Goal: Communication & Community: Ask a question

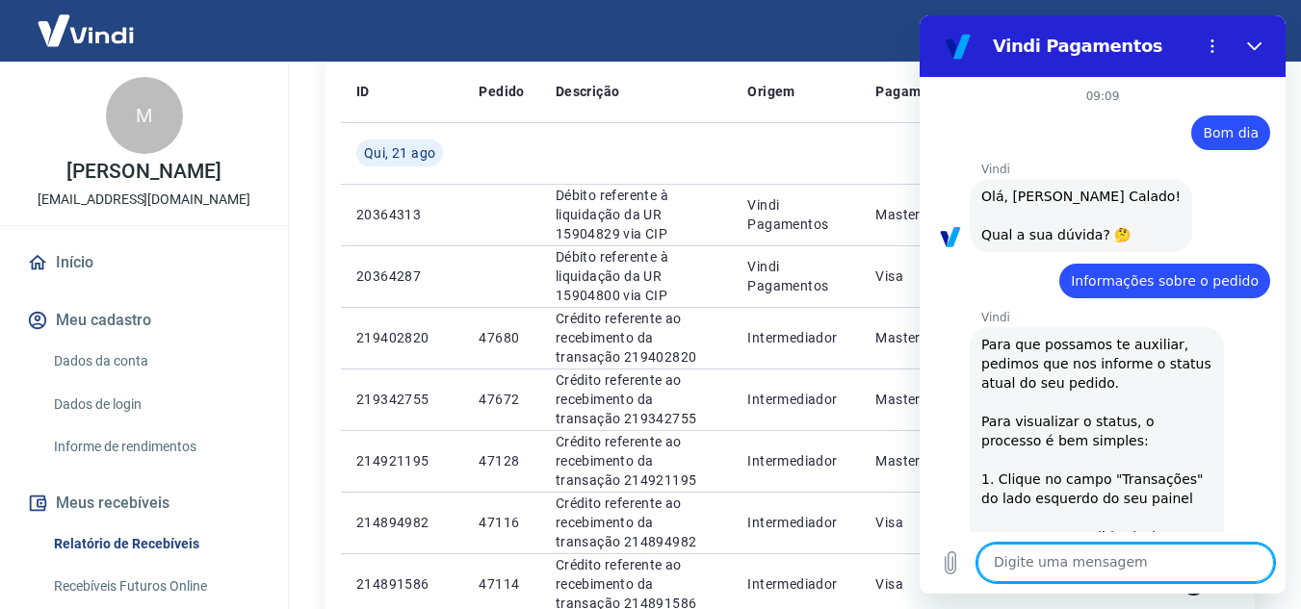
scroll to position [3485, 0]
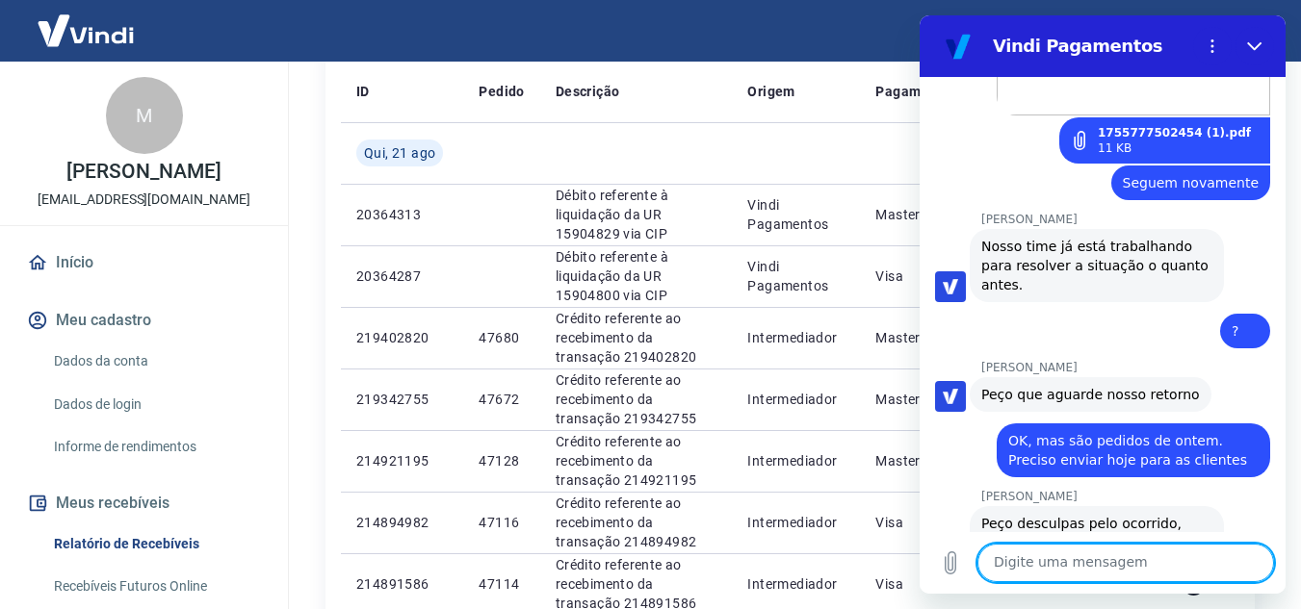
click at [1139, 578] on textarea at bounding box center [1125, 563] width 297 height 39
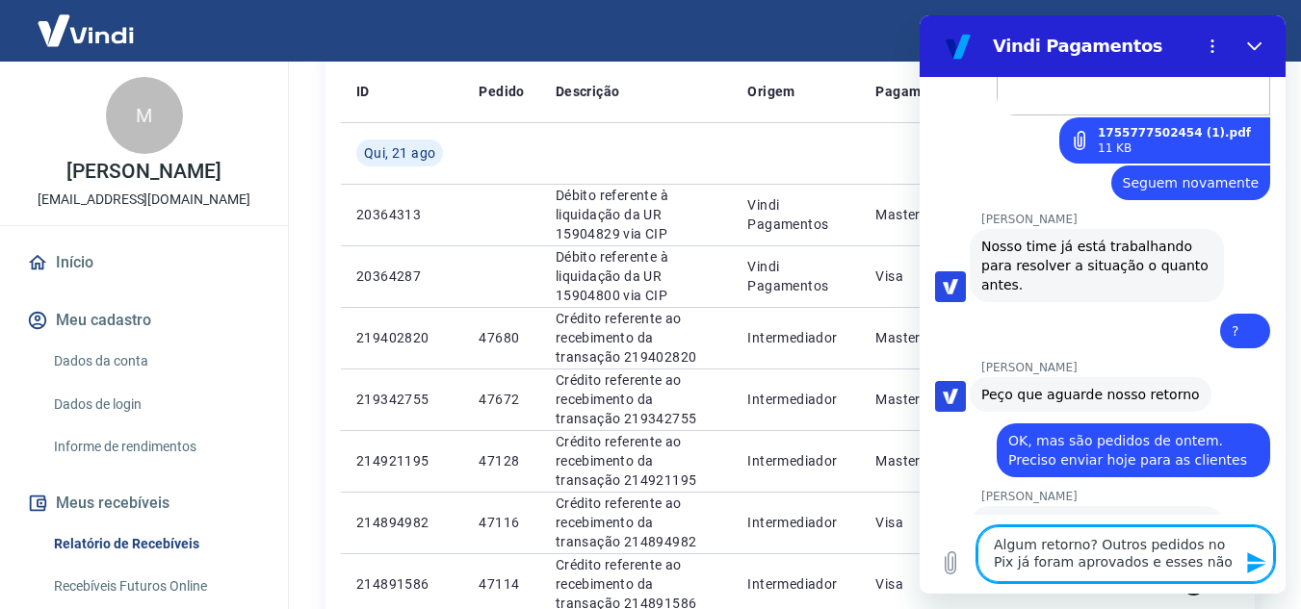
type textarea "Algum retorno? Outros pedidos no Pix já foram aprovados e esses não"
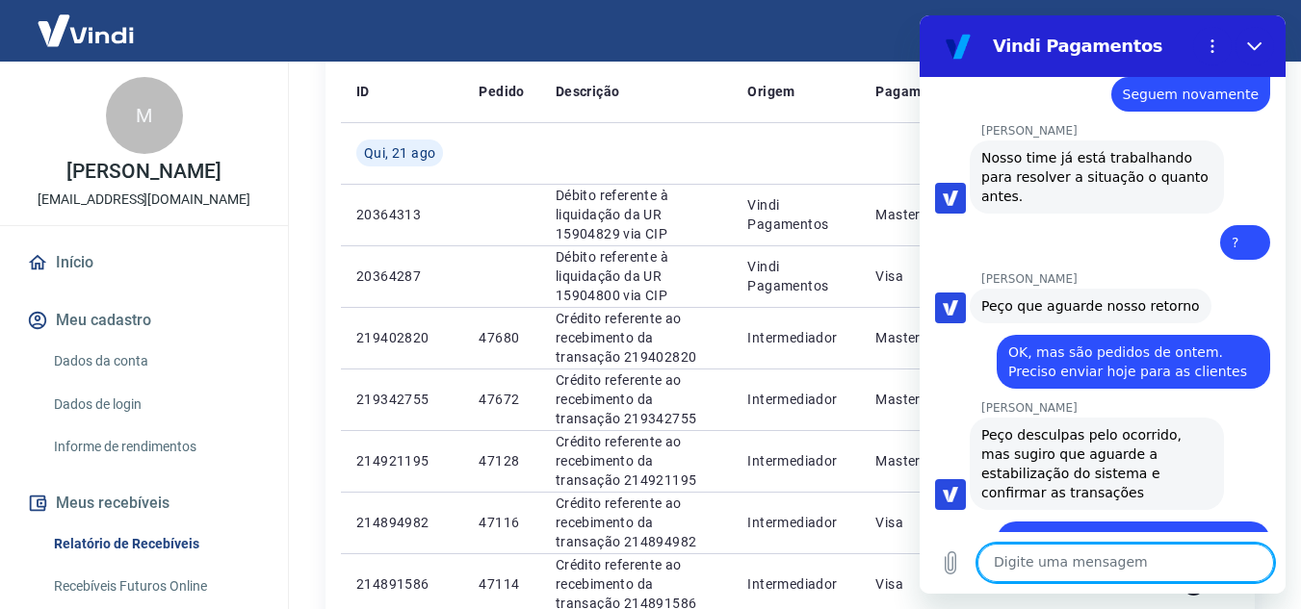
scroll to position [3577, 0]
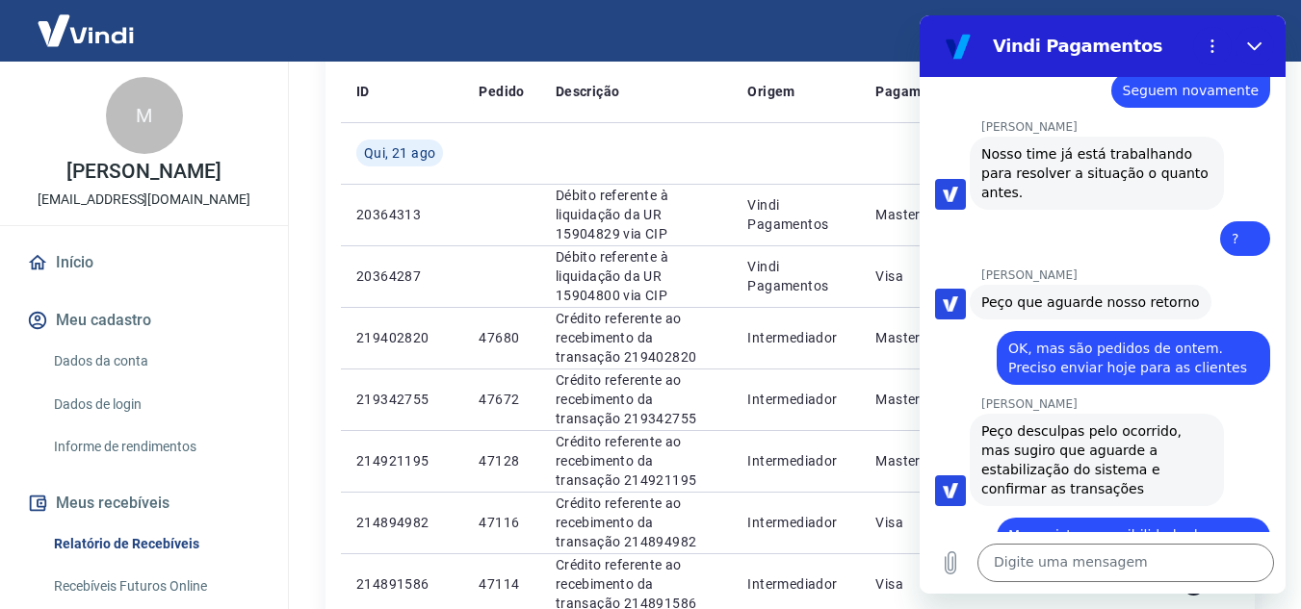
click at [1066, 533] on div "Digite uma mensagem x" at bounding box center [1102, 563] width 366 height 62
click at [1066, 560] on textarea at bounding box center [1125, 563] width 297 height 39
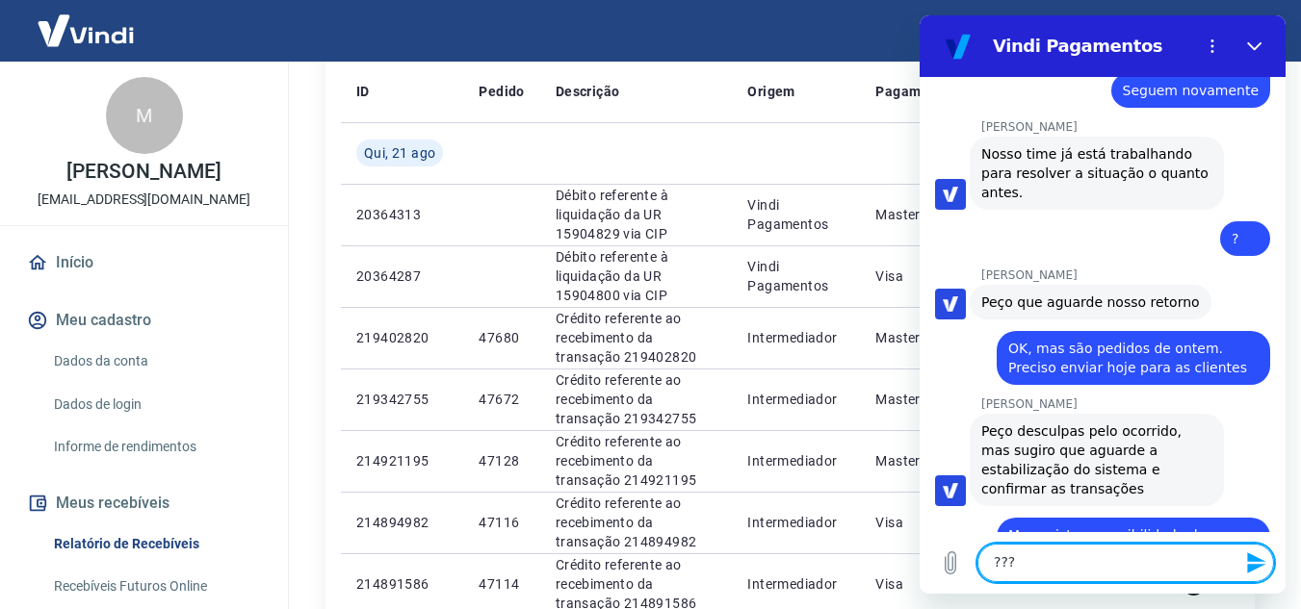
type textarea "????"
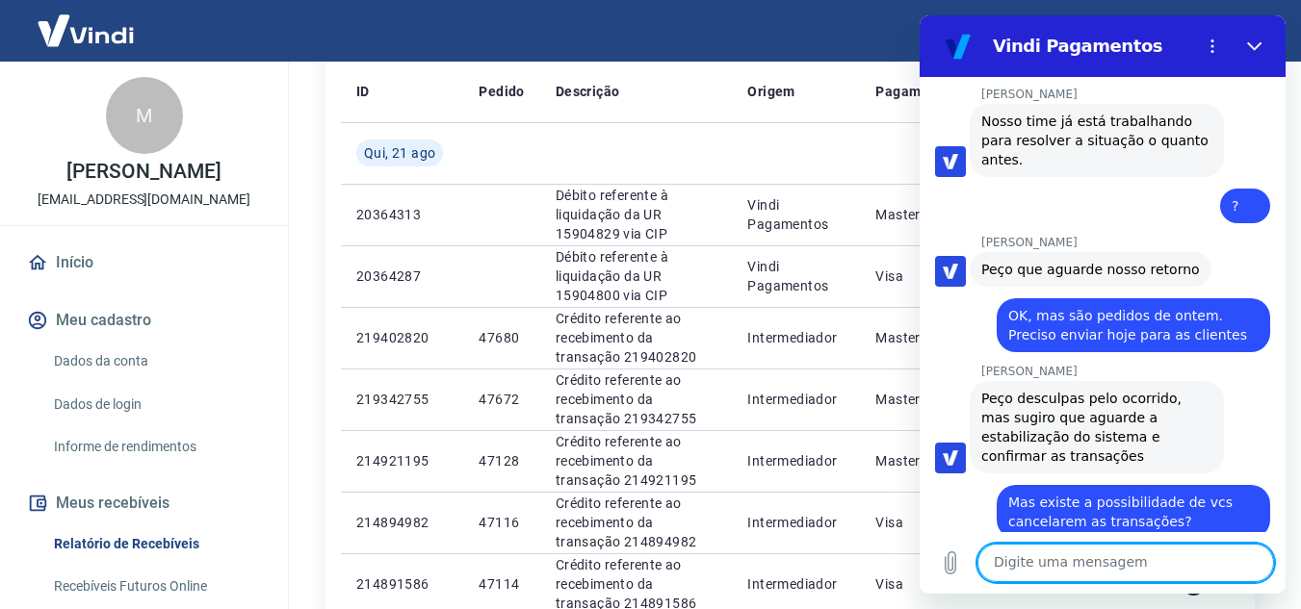
scroll to position [3614, 0]
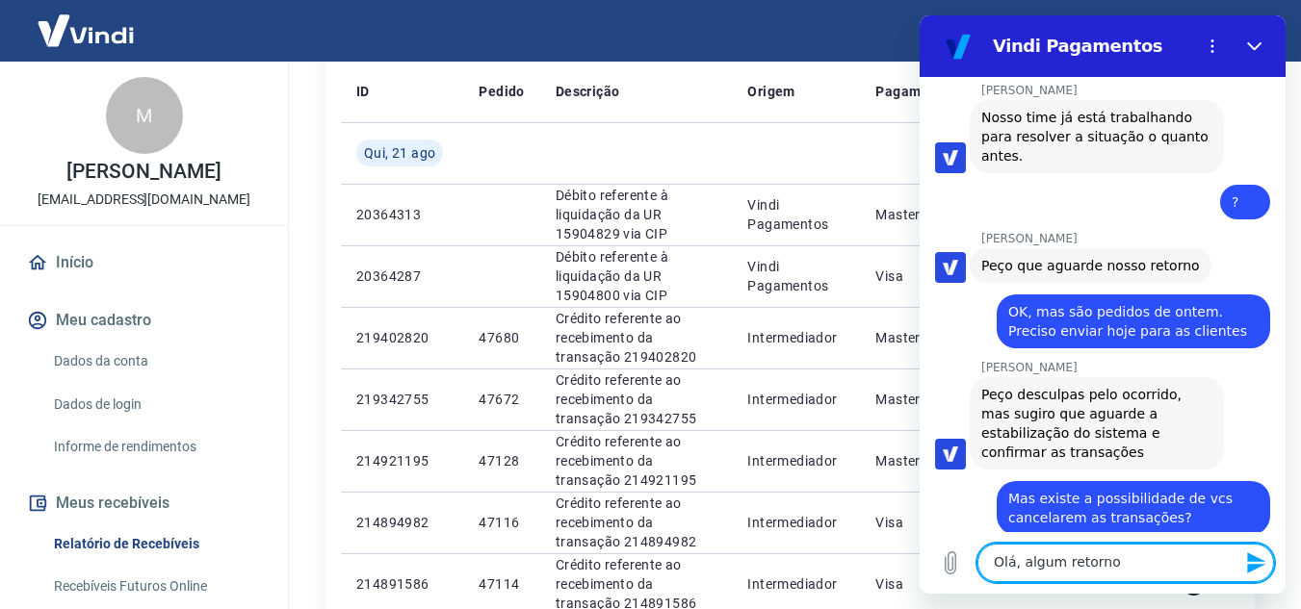
type textarea "Olá, algum retorno?"
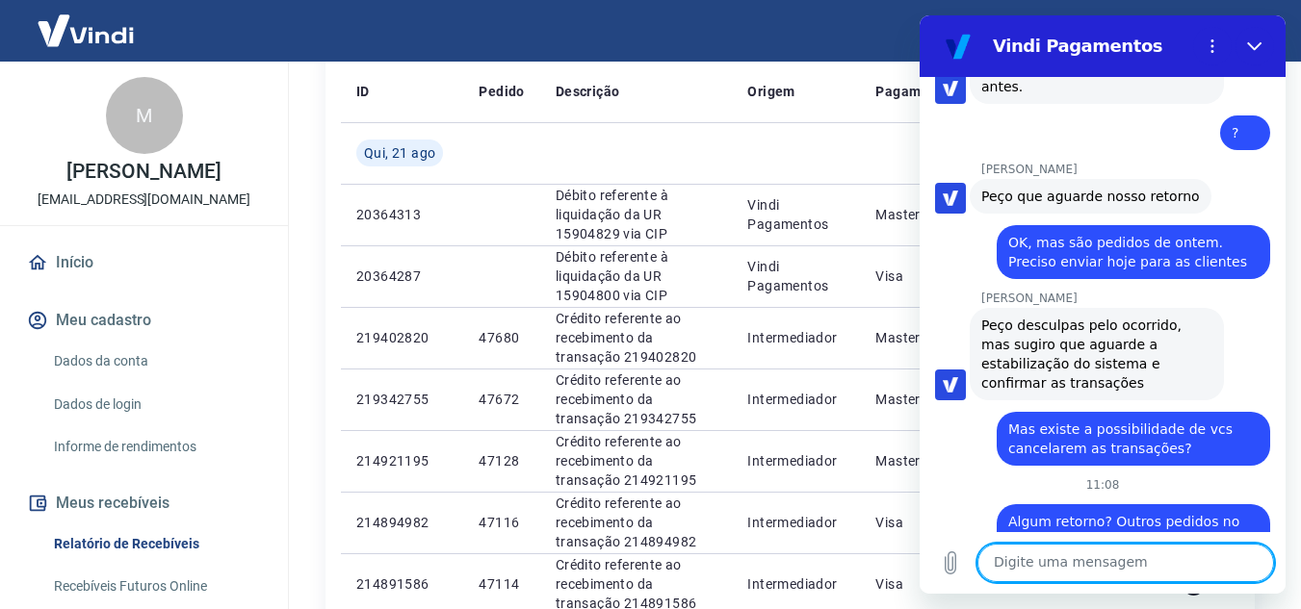
scroll to position [3687, 0]
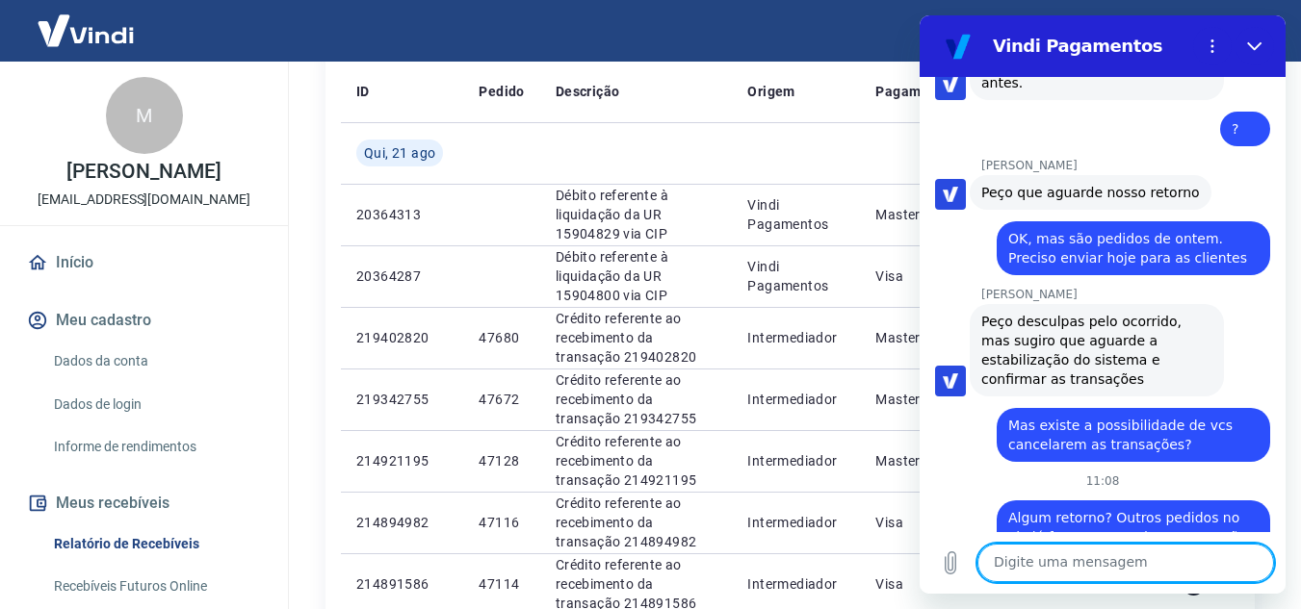
click at [1160, 574] on textarea at bounding box center [1125, 563] width 297 height 39
type textarea "Preciso de um retorno"
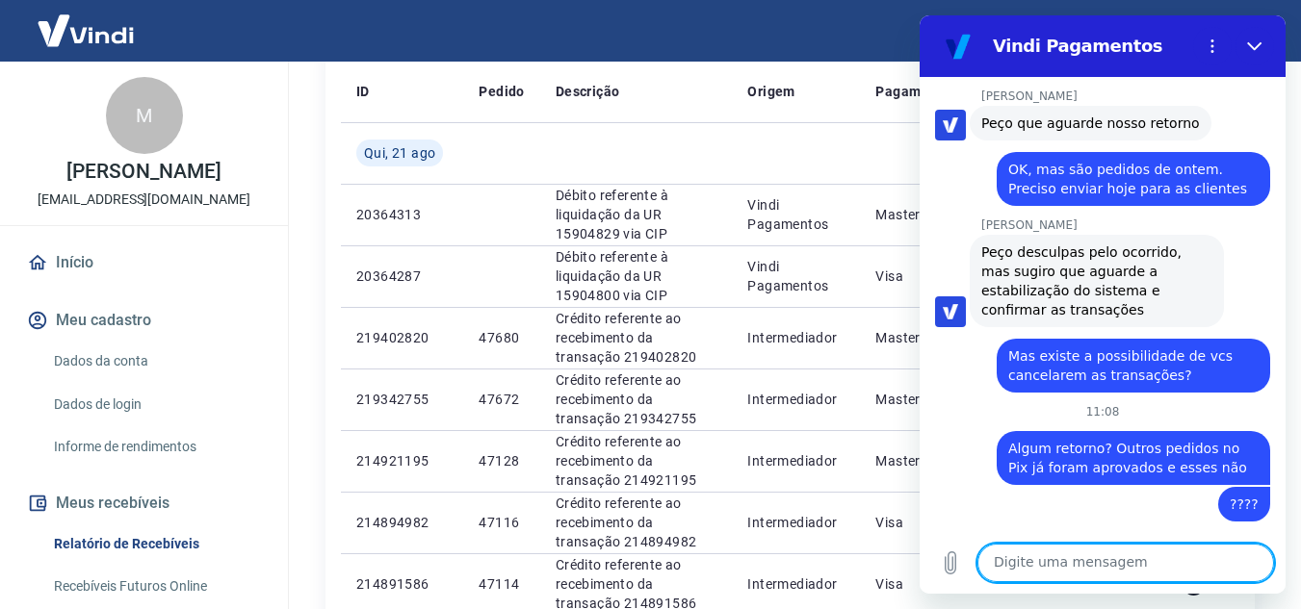
scroll to position [3760, 0]
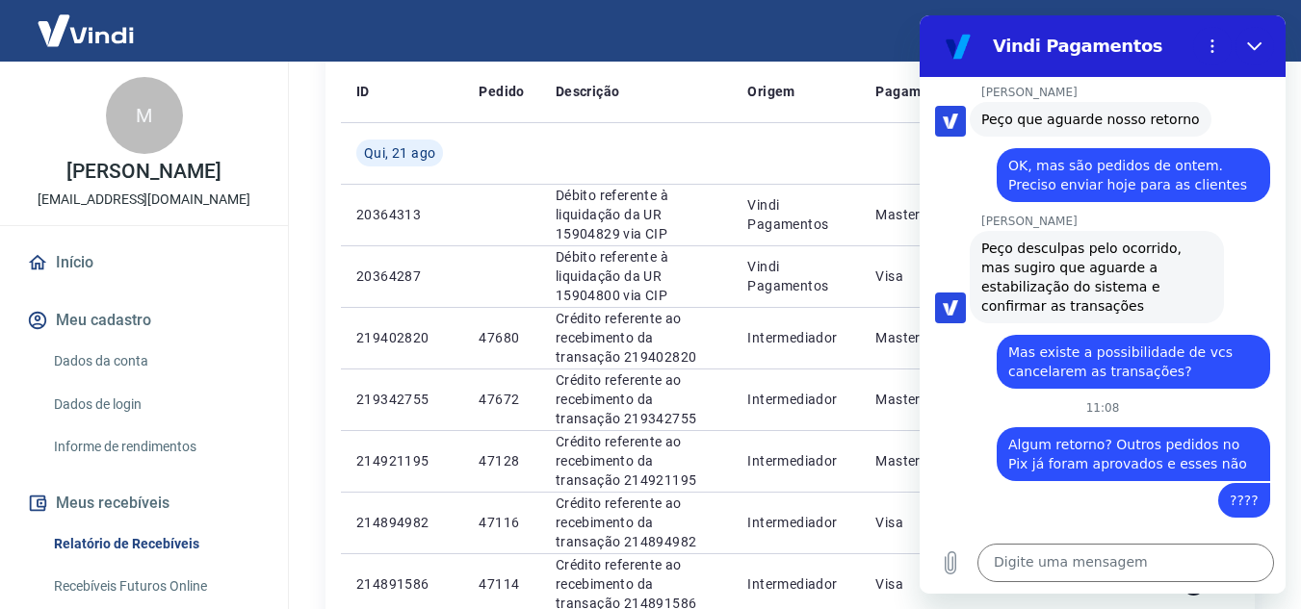
click at [92, 33] on img at bounding box center [85, 30] width 125 height 59
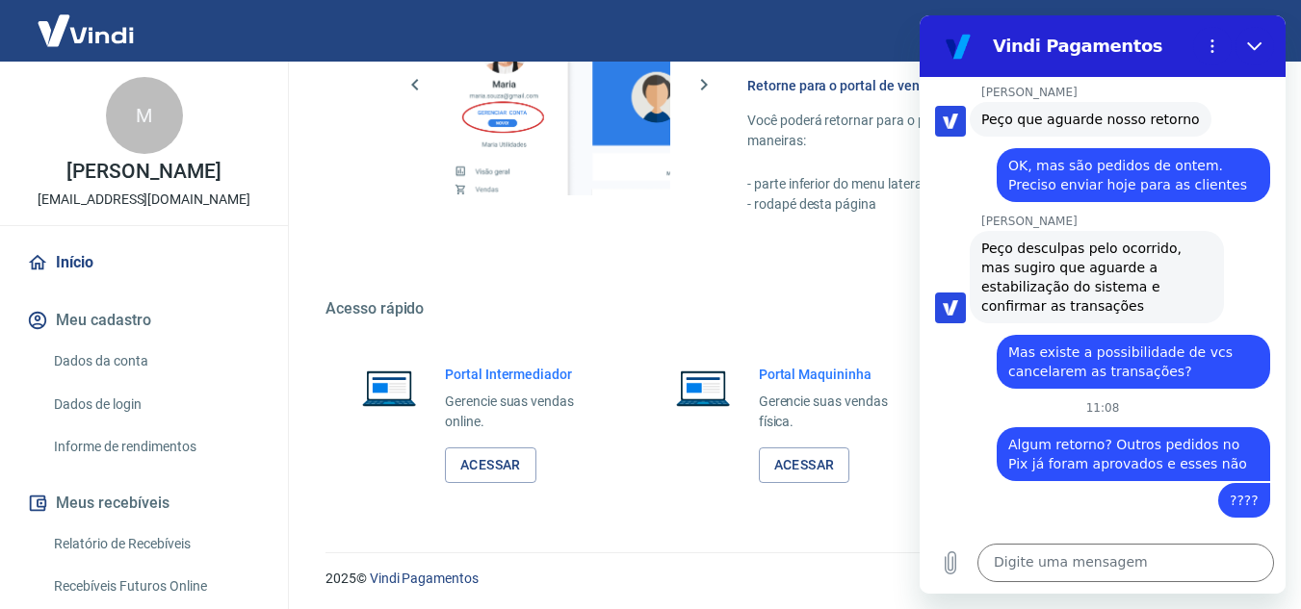
scroll to position [970, 0]
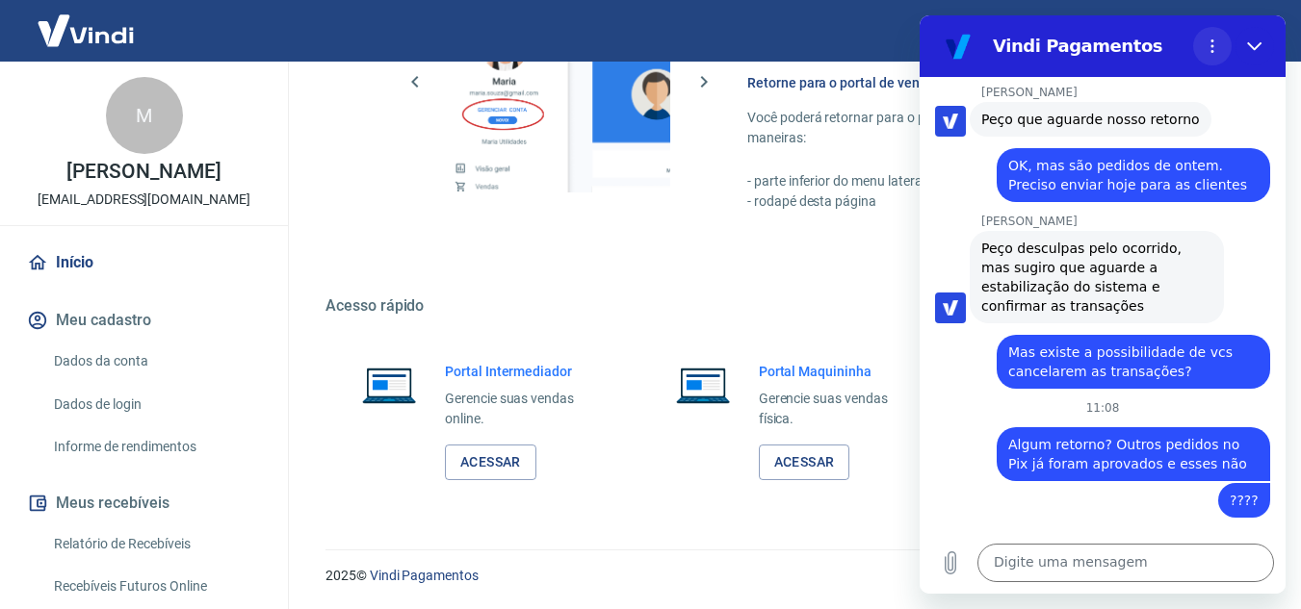
click at [1215, 40] on icon "Menu de opções" at bounding box center [1211, 46] width 15 height 15
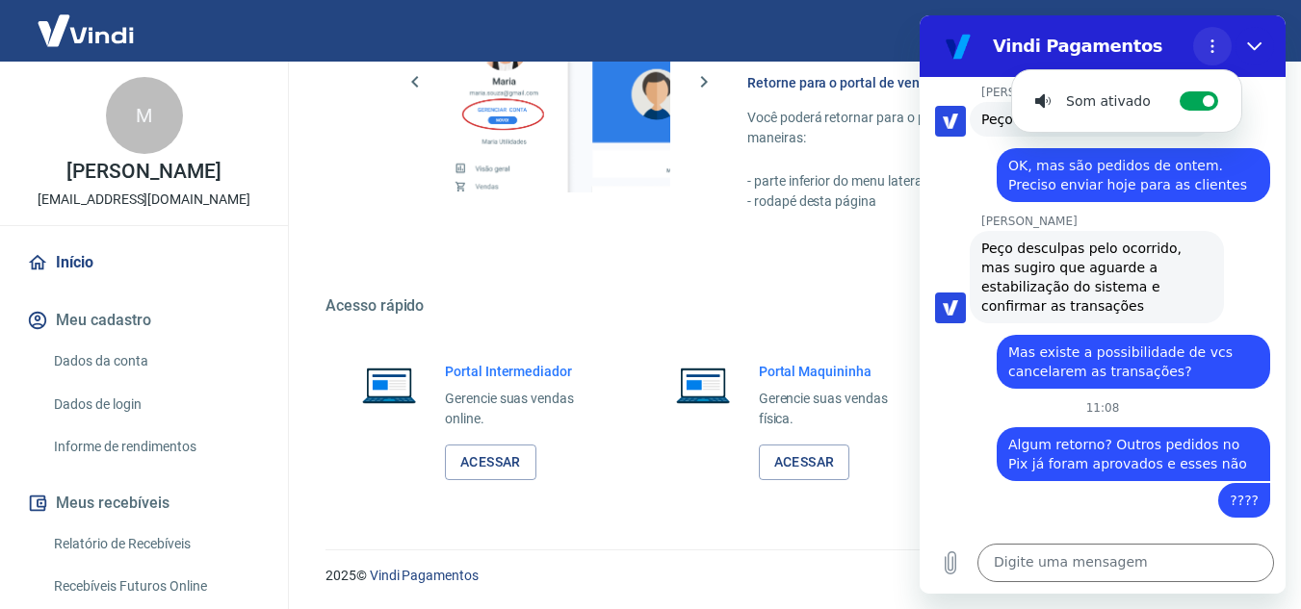
click at [1215, 40] on icon "Menu de opções" at bounding box center [1211, 46] width 15 height 15
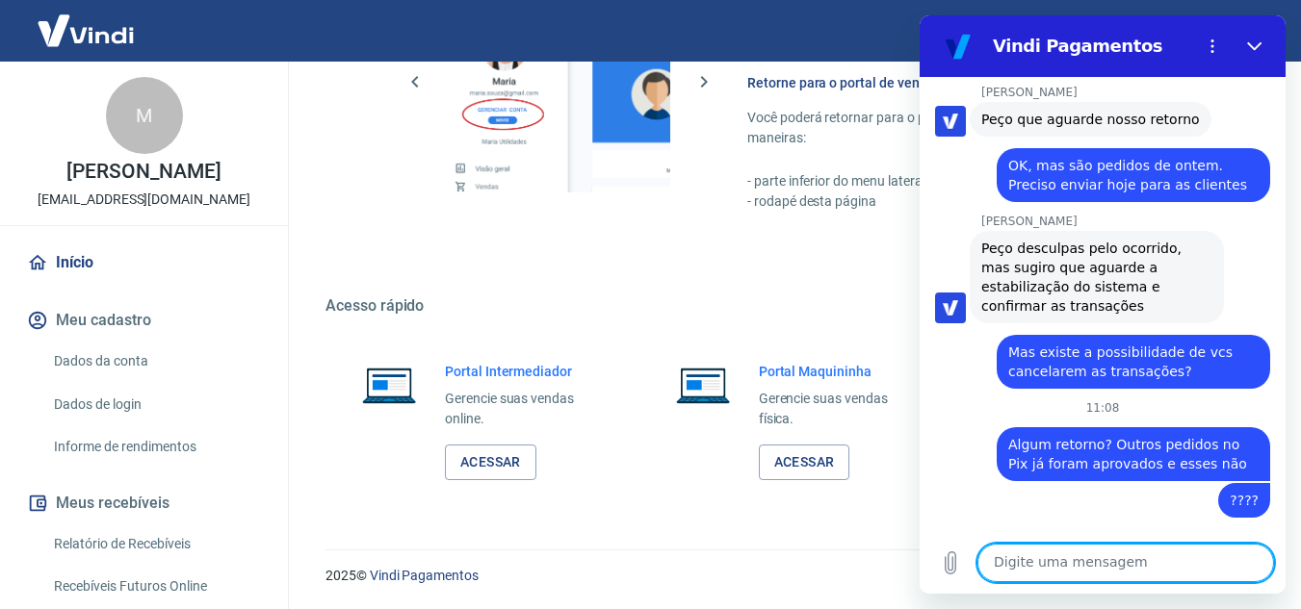
click at [1096, 551] on textarea at bounding box center [1125, 563] width 297 height 39
type textarea "Alguém pode me responder?"
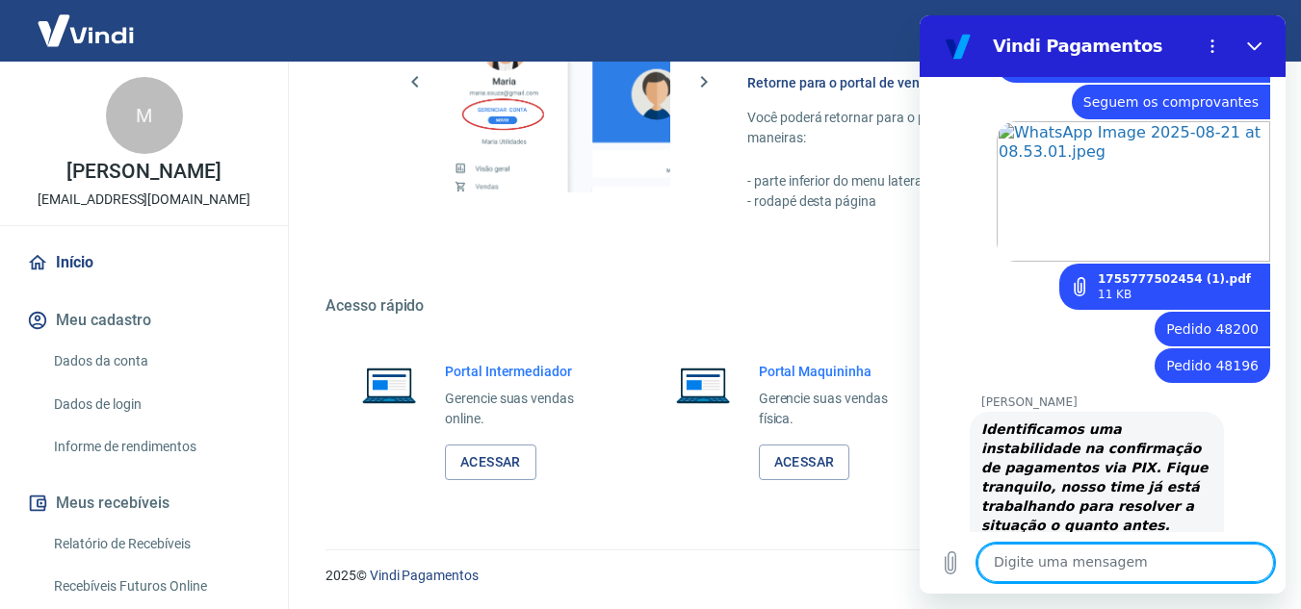
scroll to position [2582, 0]
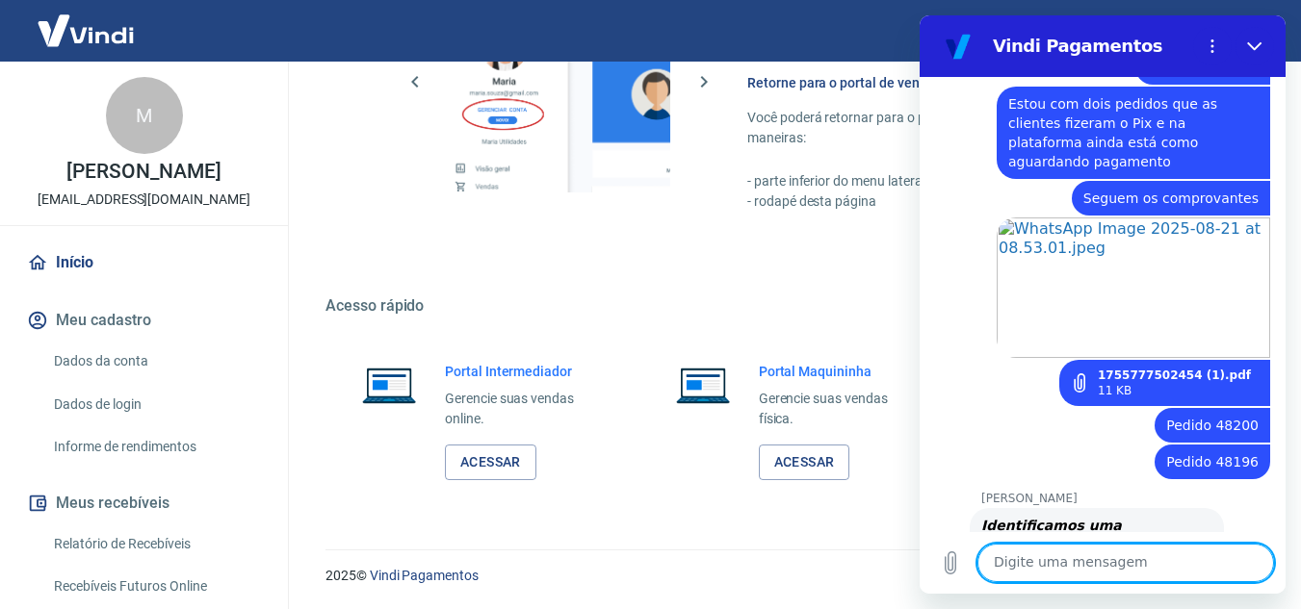
click at [1045, 42] on h2 "Vindi Pagamentos" at bounding box center [1089, 46] width 193 height 23
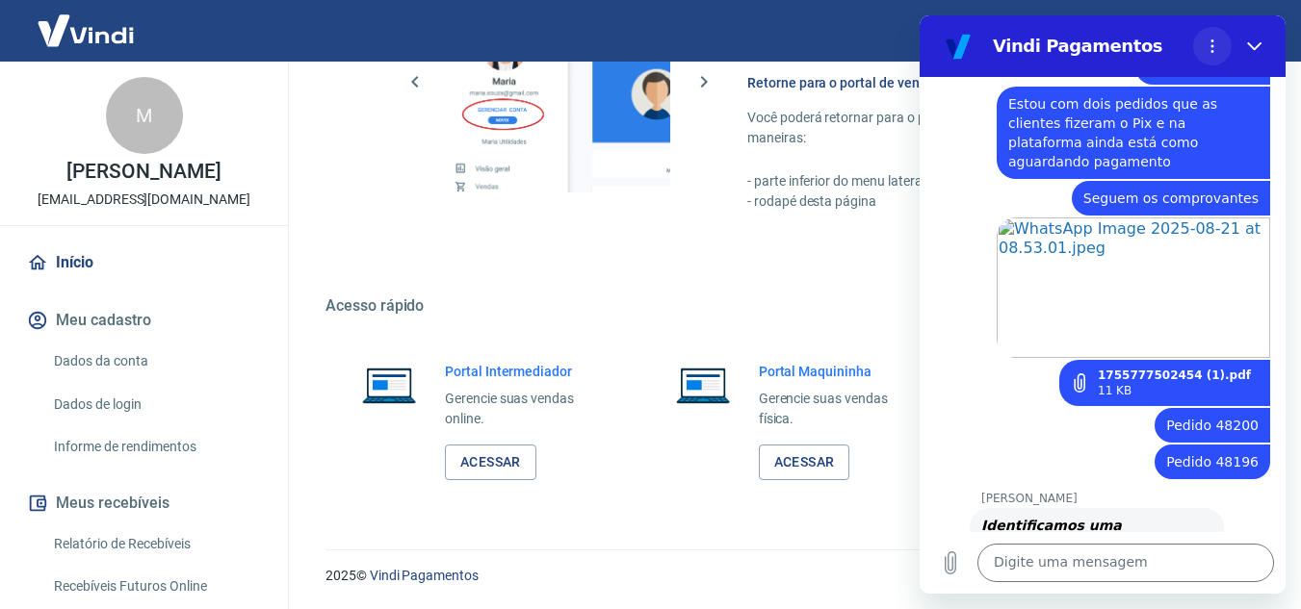
click at [1211, 35] on button "Menu de opções" at bounding box center [1212, 46] width 39 height 39
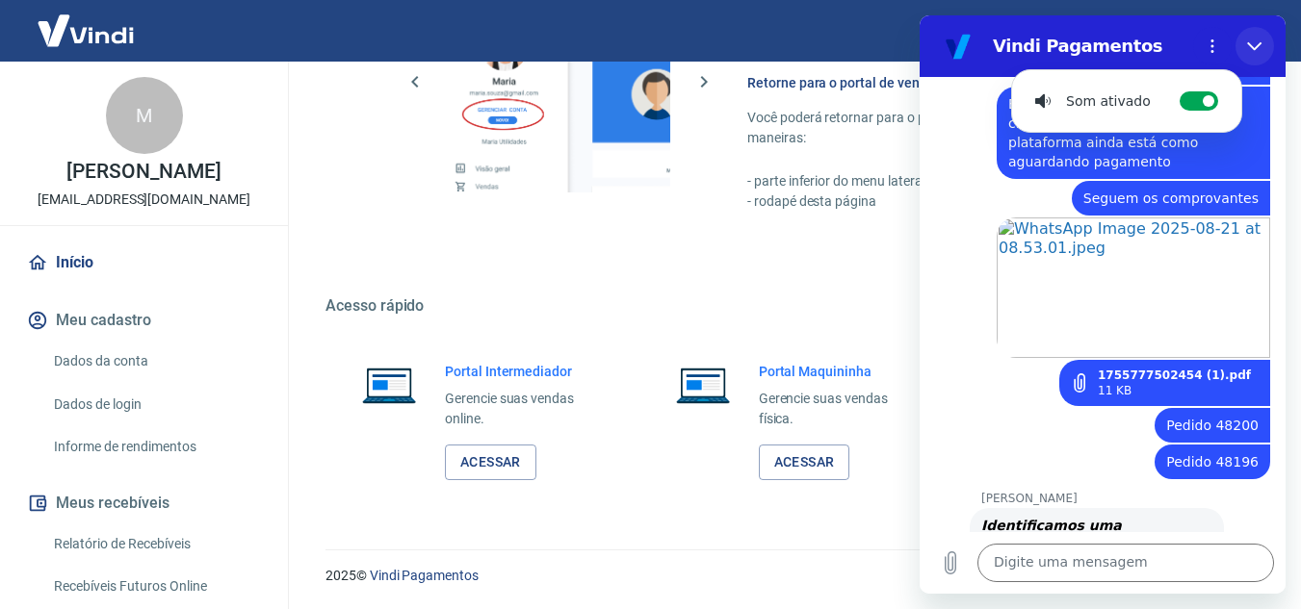
click at [1248, 43] on icon "Fechar" at bounding box center [1254, 46] width 14 height 9
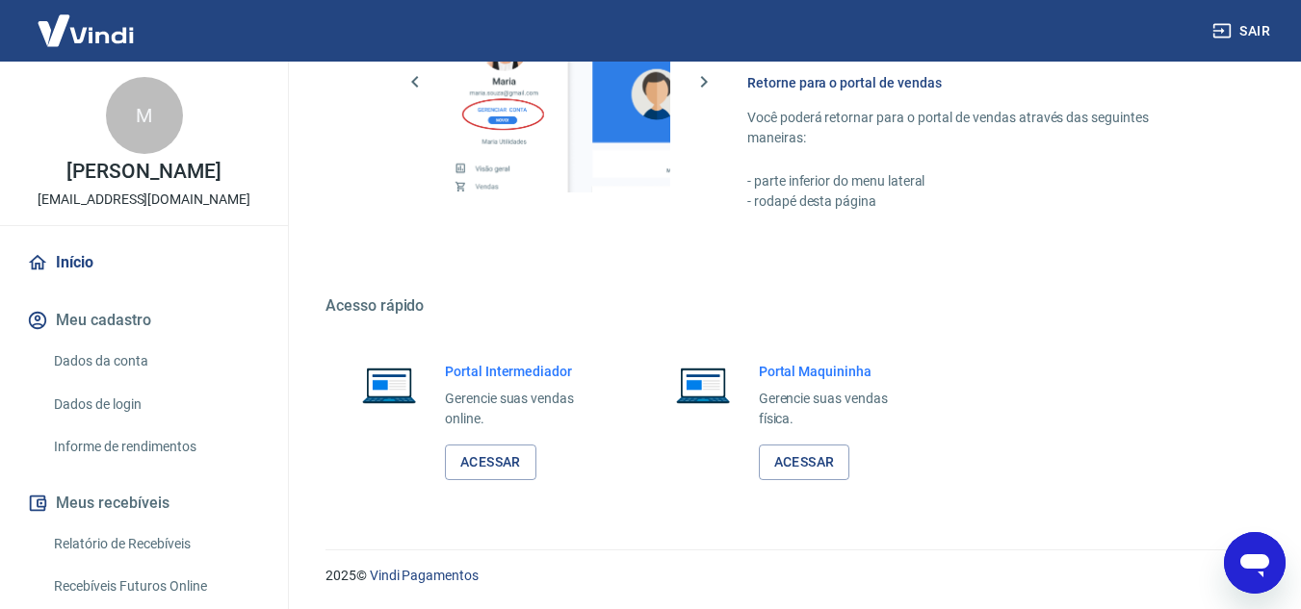
click at [1288, 584] on div "2025 © Vindi Pagamentos" at bounding box center [789, 568] width 1021 height 83
click at [1273, 572] on div "Abrir janela de mensagens" at bounding box center [1255, 563] width 58 height 58
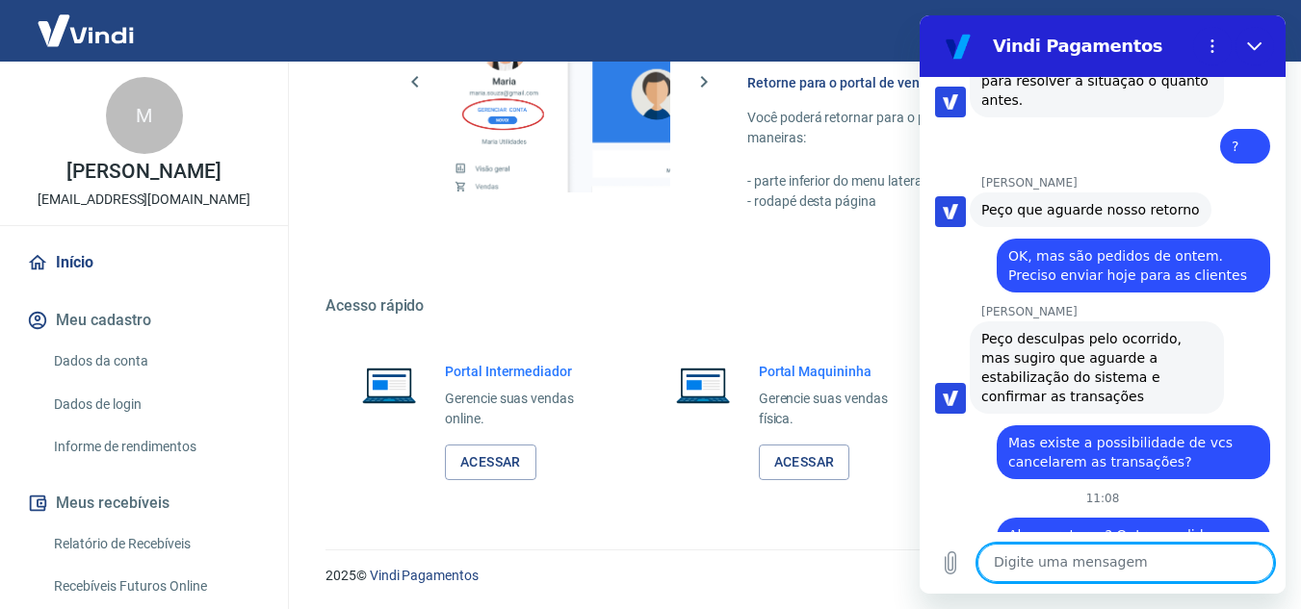
scroll to position [3833, 0]
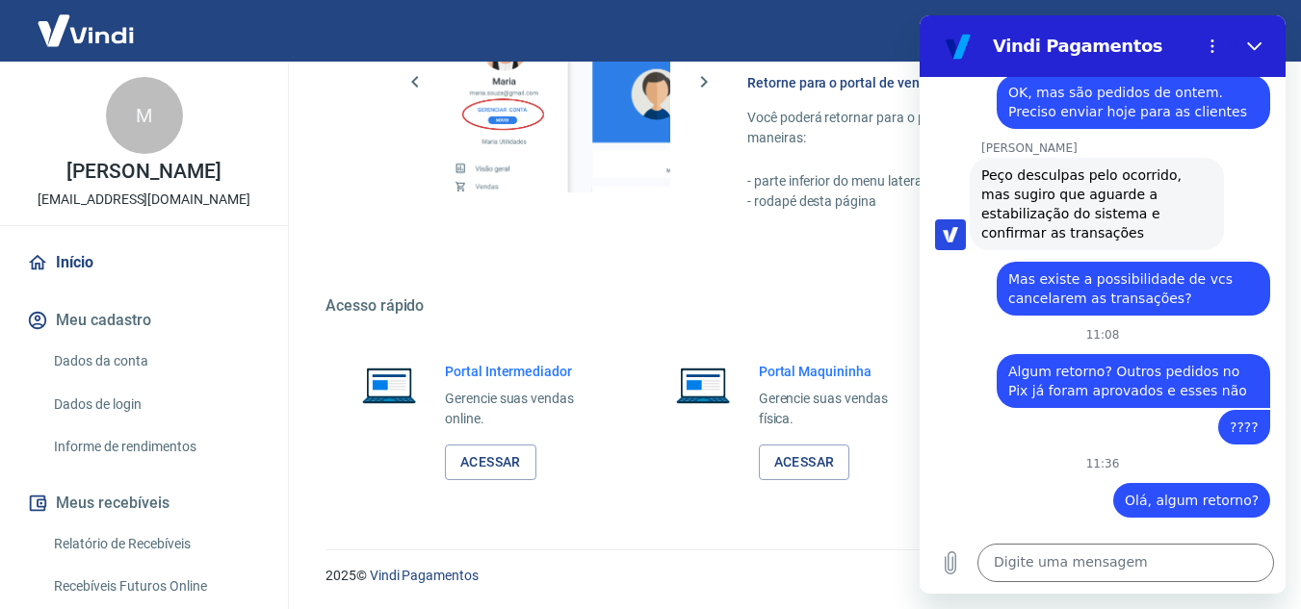
click at [1246, 39] on button "Fechar" at bounding box center [1254, 46] width 39 height 39
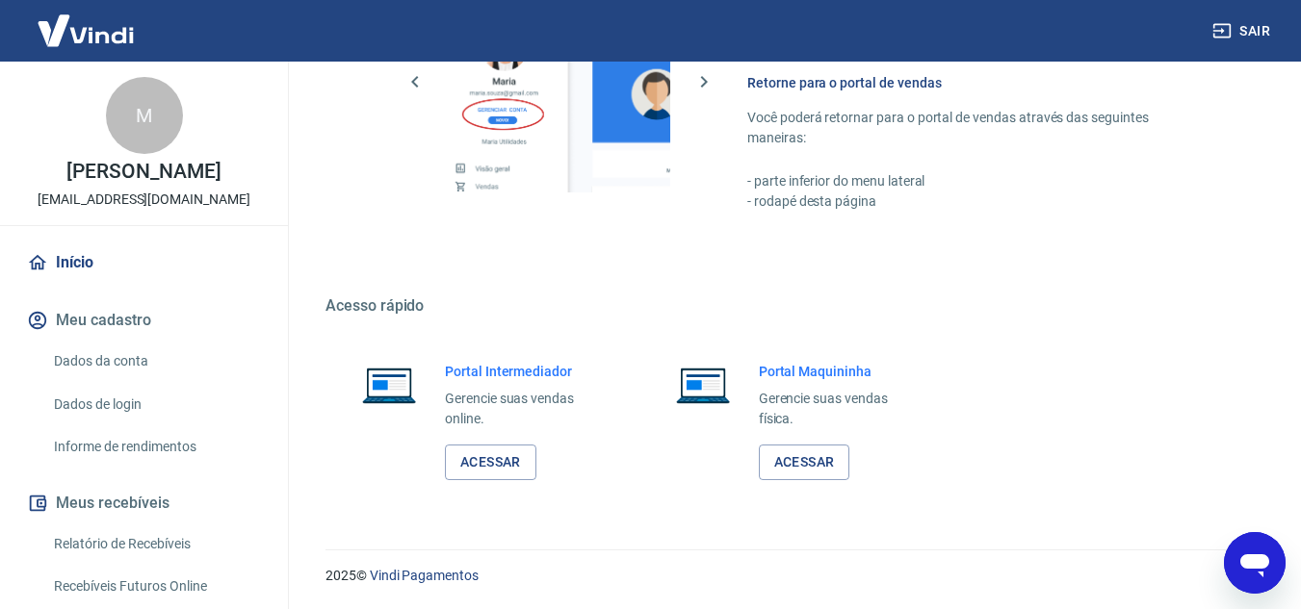
click at [100, 31] on img at bounding box center [85, 30] width 125 height 59
click at [1267, 574] on icon "Abrir janela de mensagens" at bounding box center [1254, 563] width 35 height 35
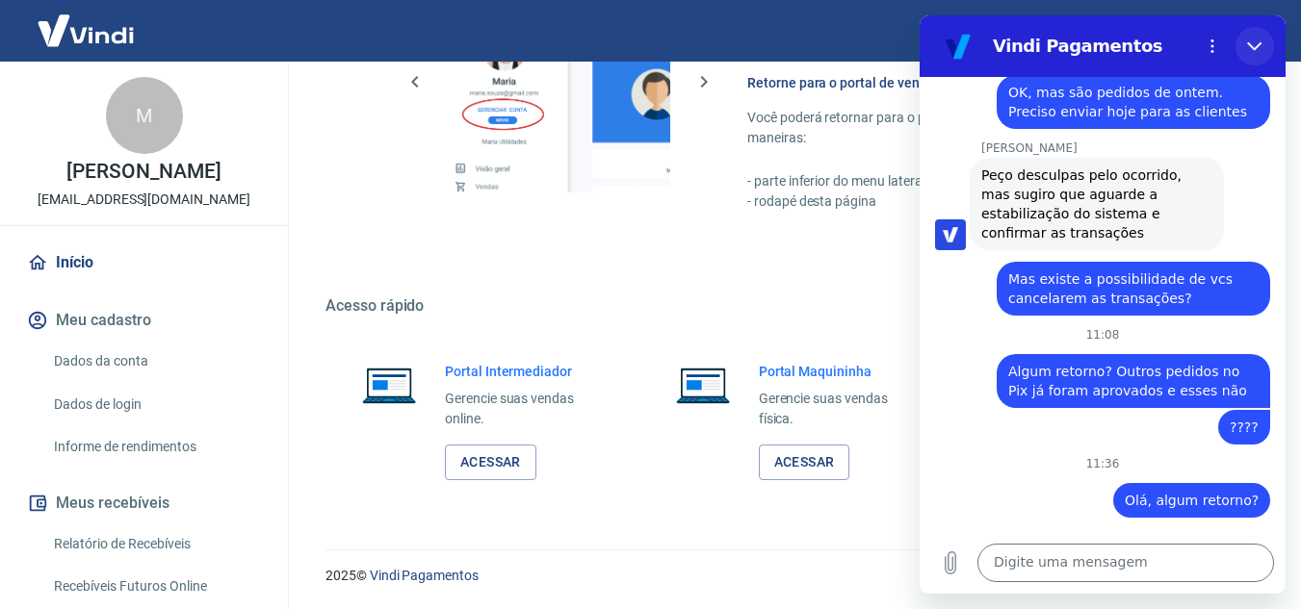
click at [1258, 52] on icon "Fechar" at bounding box center [1254, 46] width 15 height 15
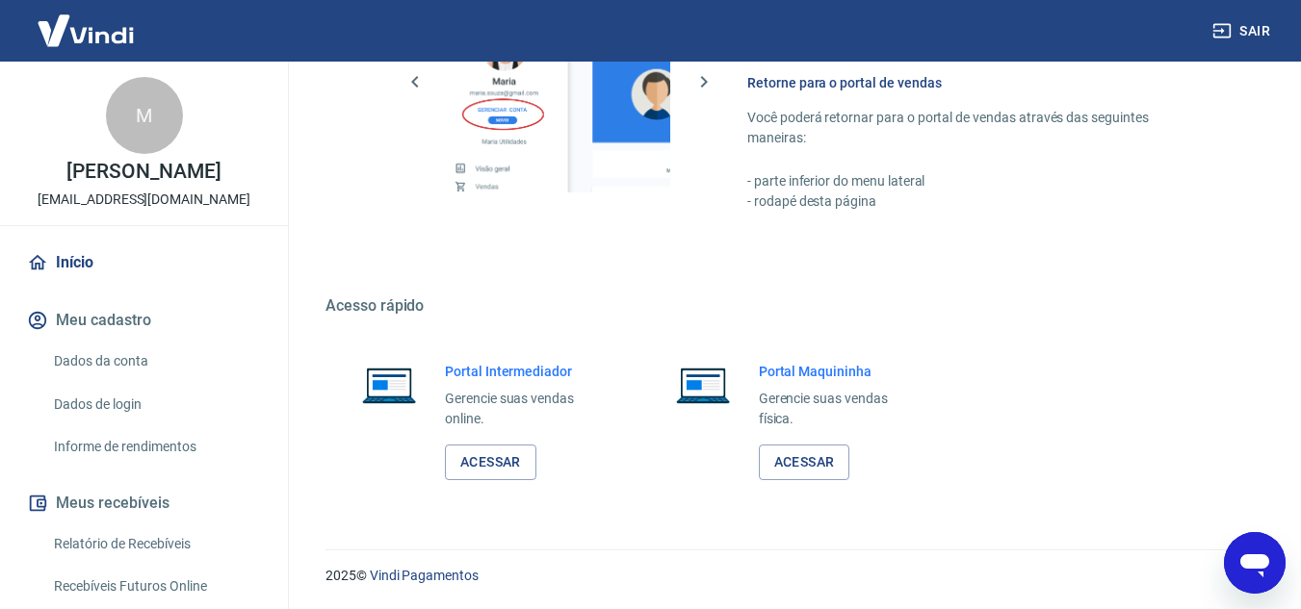
click at [1263, 576] on icon "Abrir janela de mensagens" at bounding box center [1254, 566] width 29 height 23
drag, startPoint x: 959, startPoint y: 666, endPoint x: 1263, endPoint y: 1154, distance: 575.1
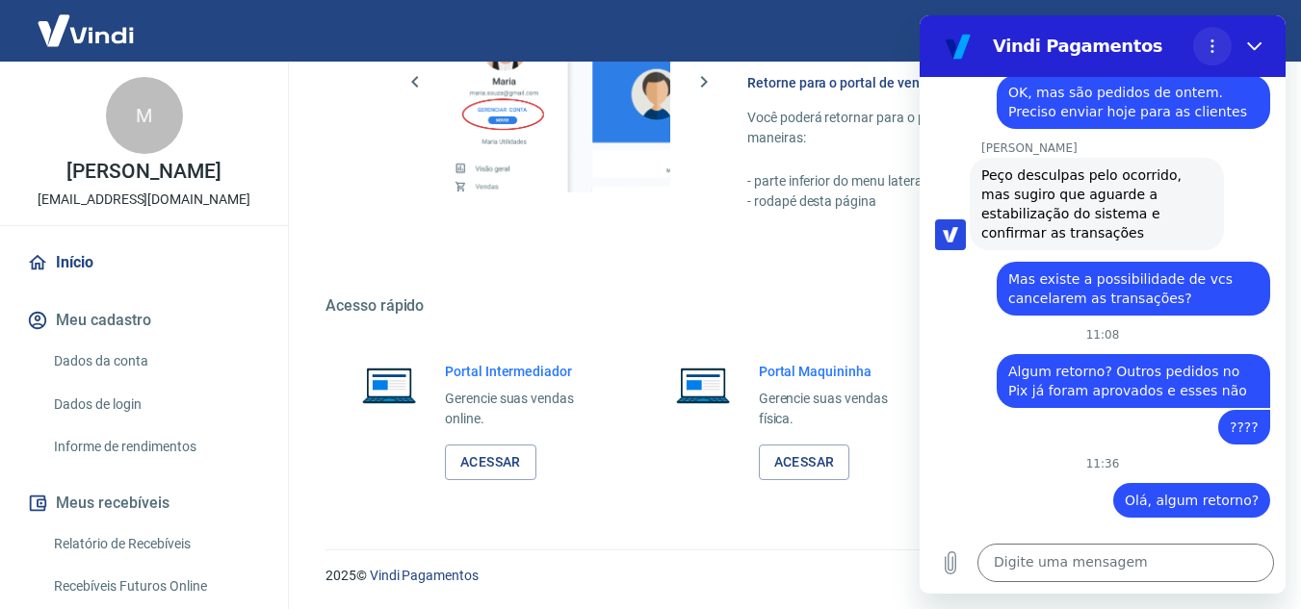
click at [1204, 41] on icon "Menu de opções" at bounding box center [1211, 46] width 15 height 15
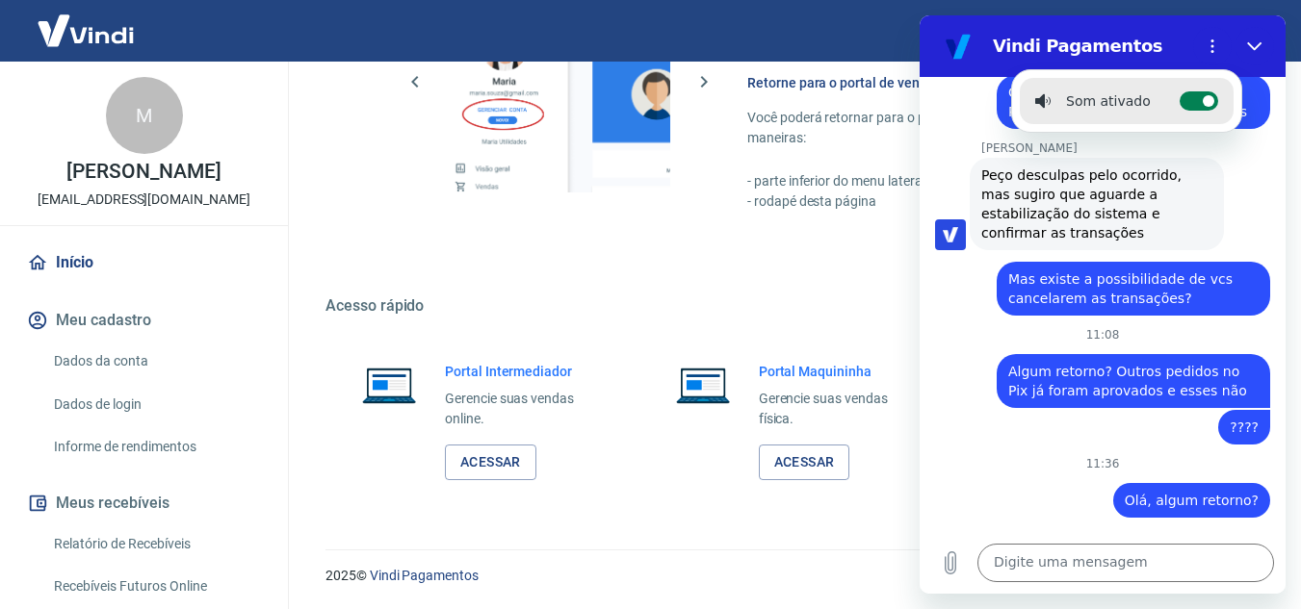
click at [1200, 105] on icon at bounding box center [1207, 100] width 15 height 15
click at [1191, 105] on input "Alternar notificações sonoras" at bounding box center [1198, 100] width 39 height 19
checkbox input "false"
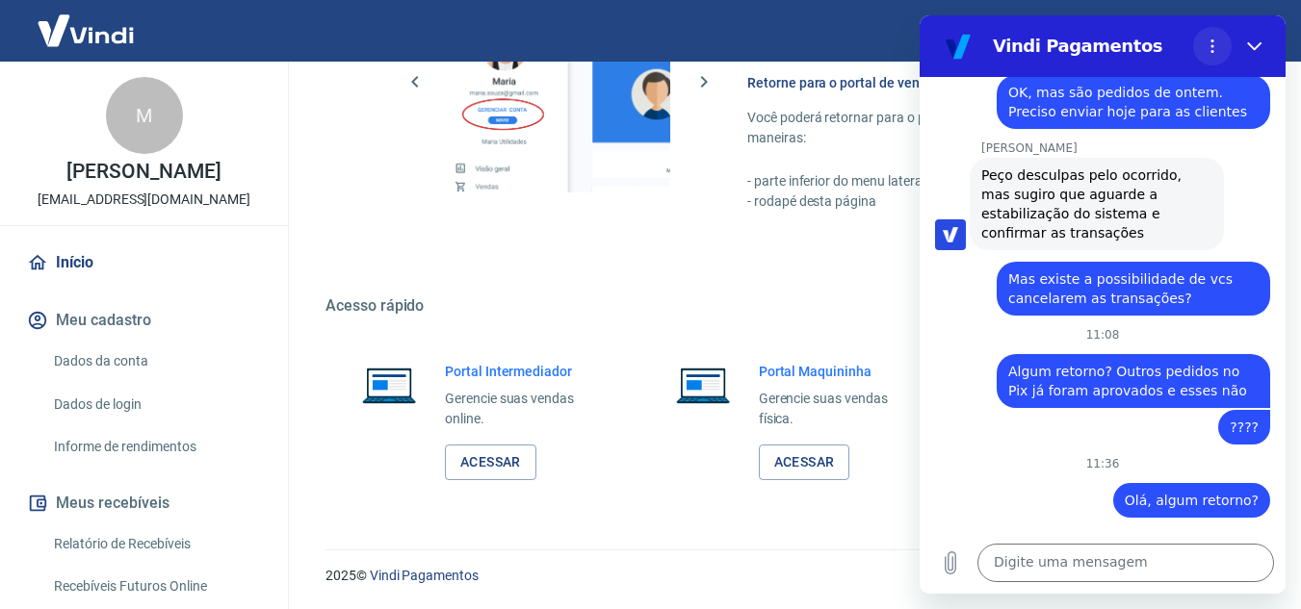
click at [1209, 52] on icon "Menu de opções" at bounding box center [1211, 46] width 15 height 15
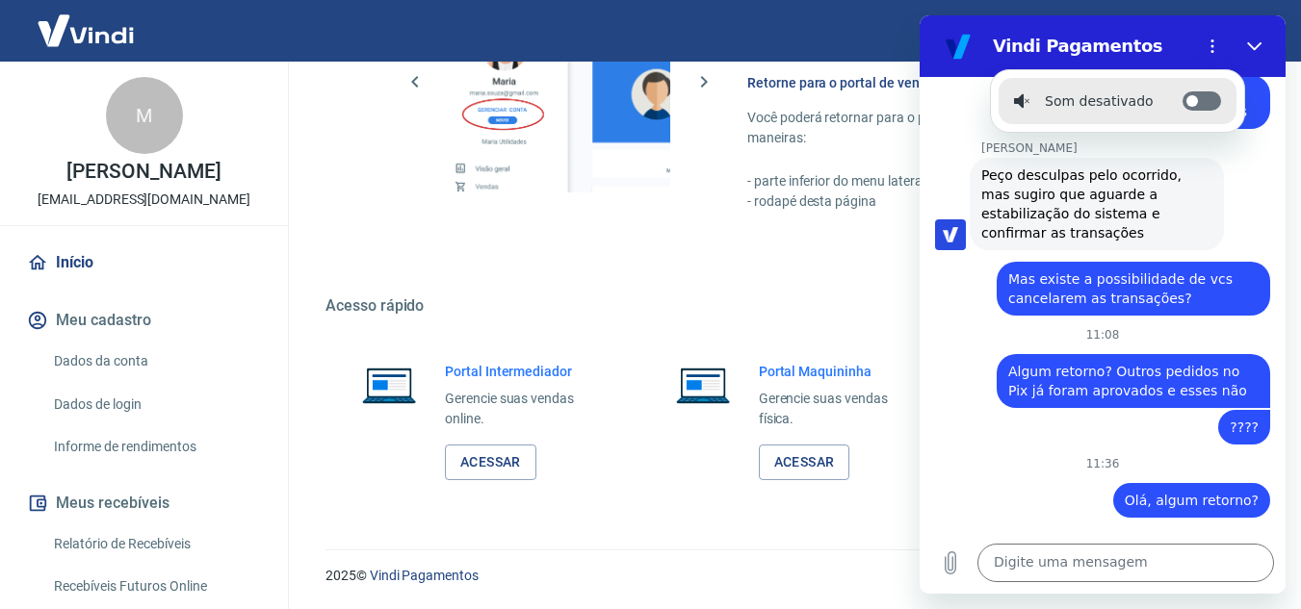
click at [1200, 99] on label "Alternar notificações sonoras" at bounding box center [1201, 100] width 39 height 19
click at [1200, 99] on input "Alternar notificações sonoras" at bounding box center [1201, 100] width 39 height 19
checkbox input "true"
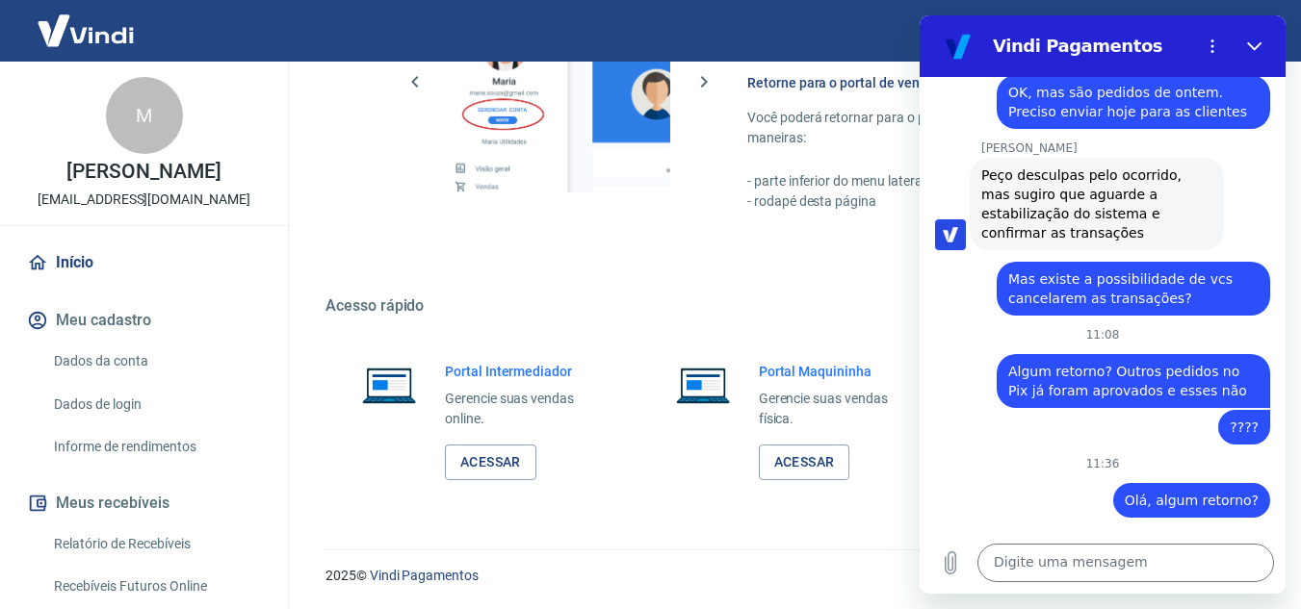
click at [959, 46] on figure at bounding box center [958, 46] width 39 height 39
click at [566, 229] on div "Fácil de acessar Para acessar este gerenciador, basta clicar em “Gerenciar cont…" at bounding box center [789, 78] width 929 height 360
drag, startPoint x: 1249, startPoint y: 45, endPoint x: 1998, endPoint y: 383, distance: 821.7
click at [1249, 45] on icon "Fechar" at bounding box center [1254, 46] width 14 height 9
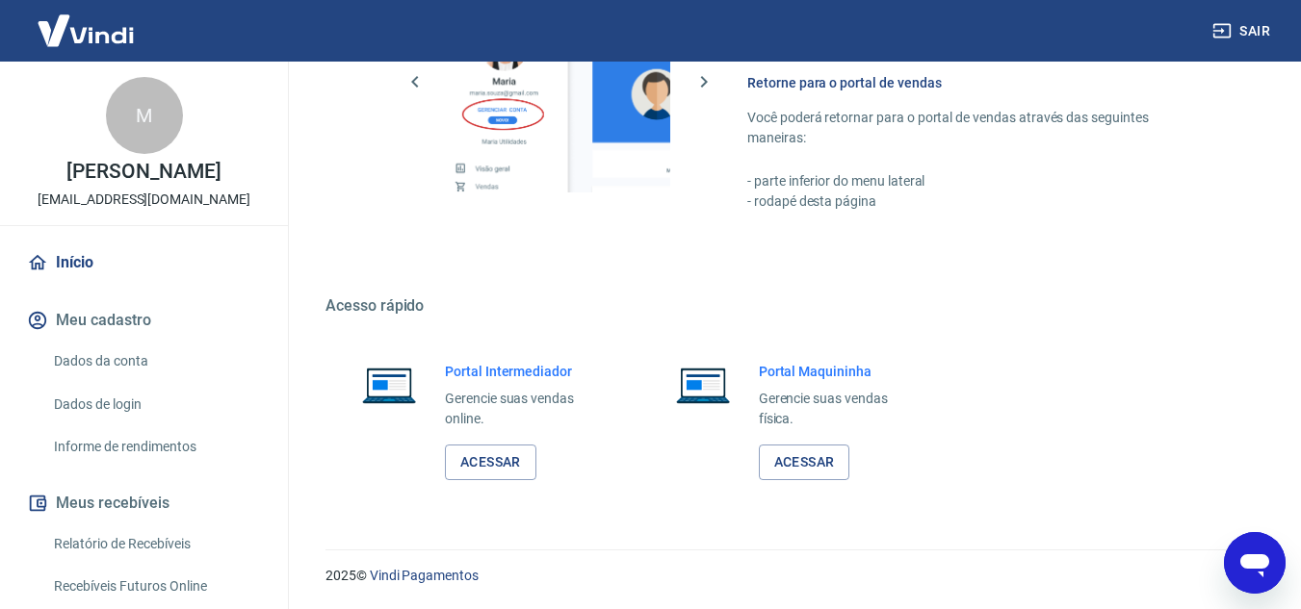
click at [85, 33] on img at bounding box center [85, 30] width 125 height 59
click at [101, 30] on img at bounding box center [85, 30] width 125 height 59
click at [101, 28] on img at bounding box center [85, 30] width 125 height 59
click at [1236, 581] on div "Abrir janela de mensagens" at bounding box center [1255, 563] width 58 height 58
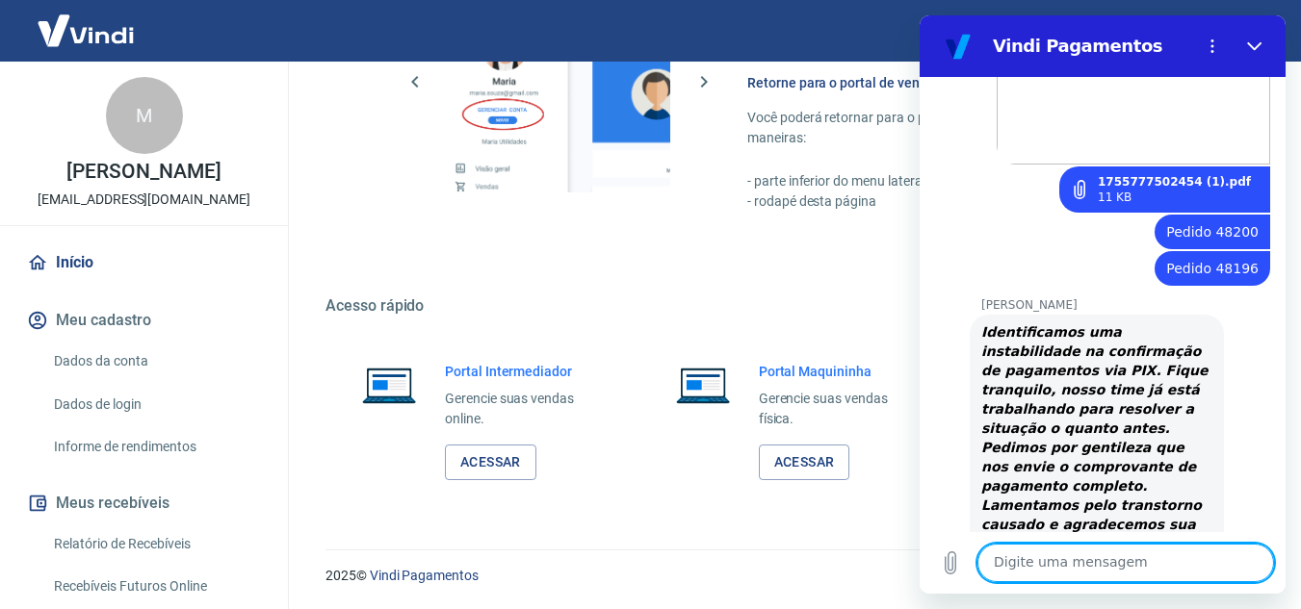
scroll to position [2775, 0]
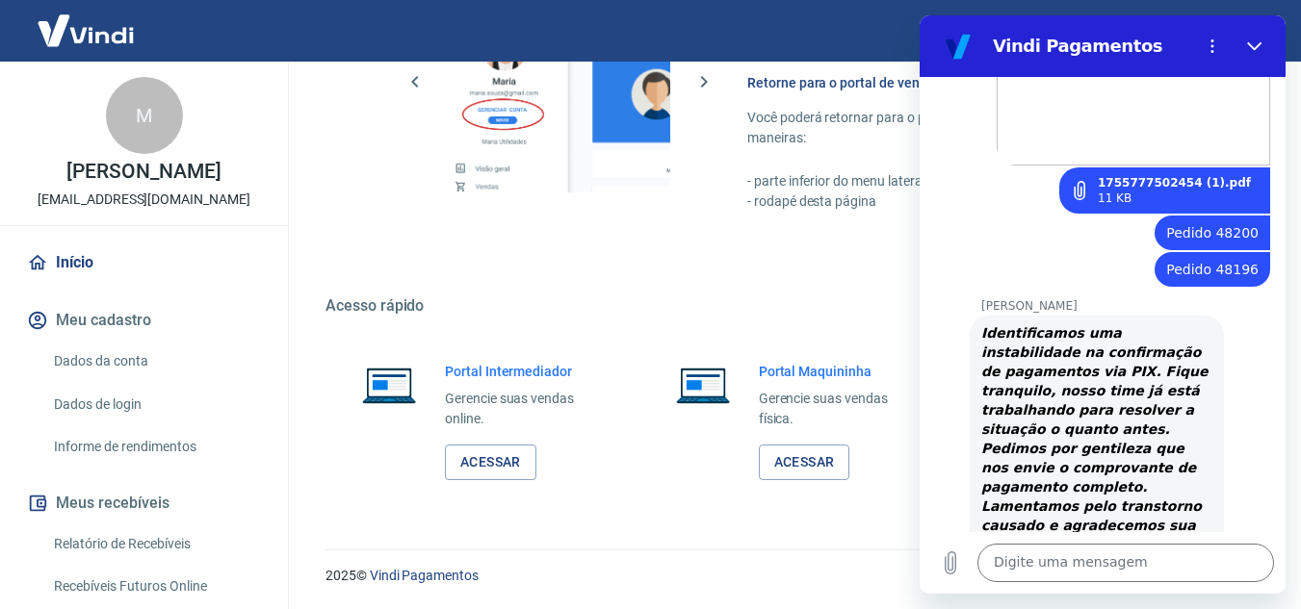
click at [1123, 323] on div "Identificamos uma instabilidade na confirmação de pagamentos via PIX. Fique tra…" at bounding box center [1096, 458] width 231 height 270
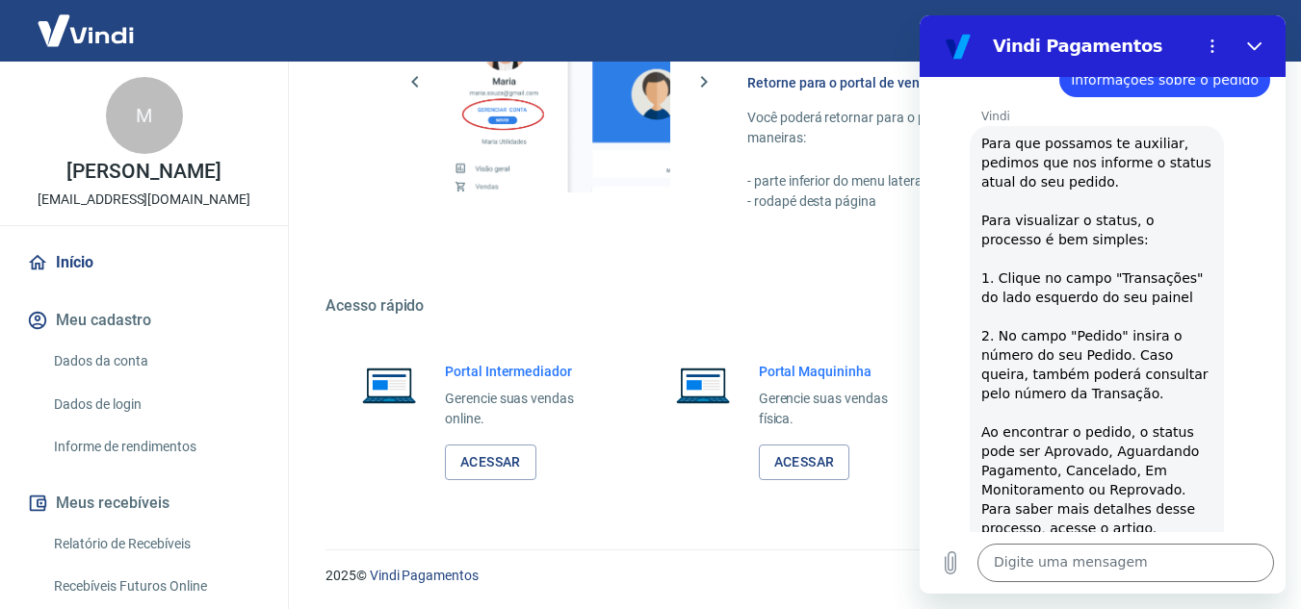
scroll to position [0, 0]
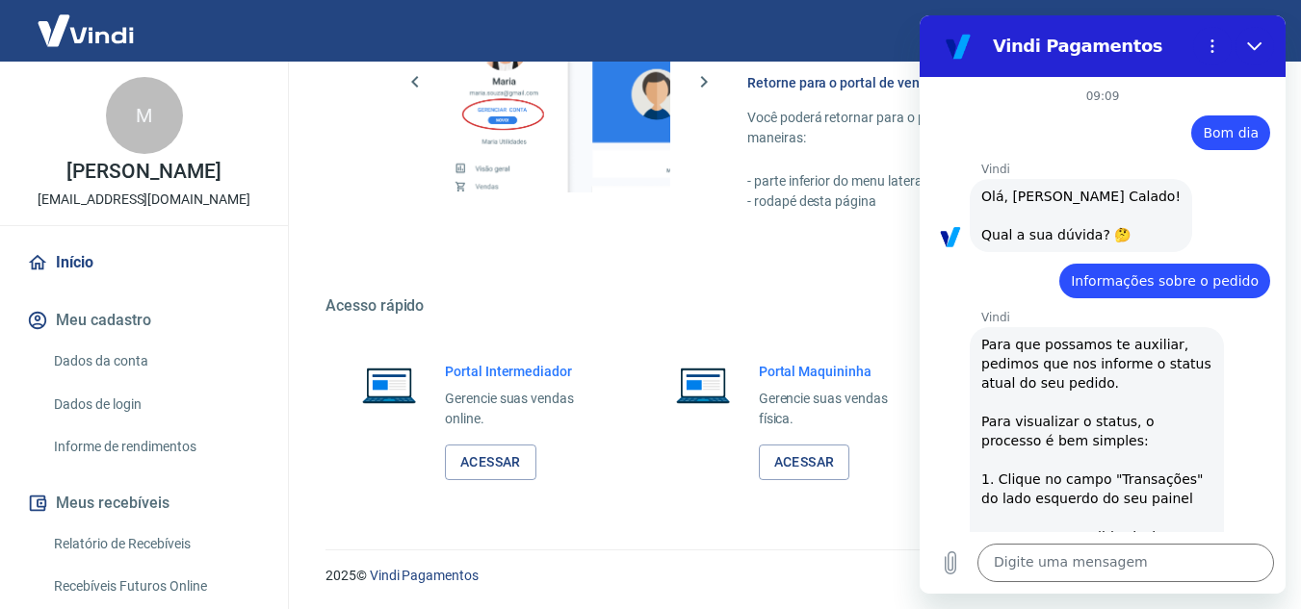
drag, startPoint x: 1280, startPoint y: 361, endPoint x: 2209, endPoint y: 104, distance: 963.9
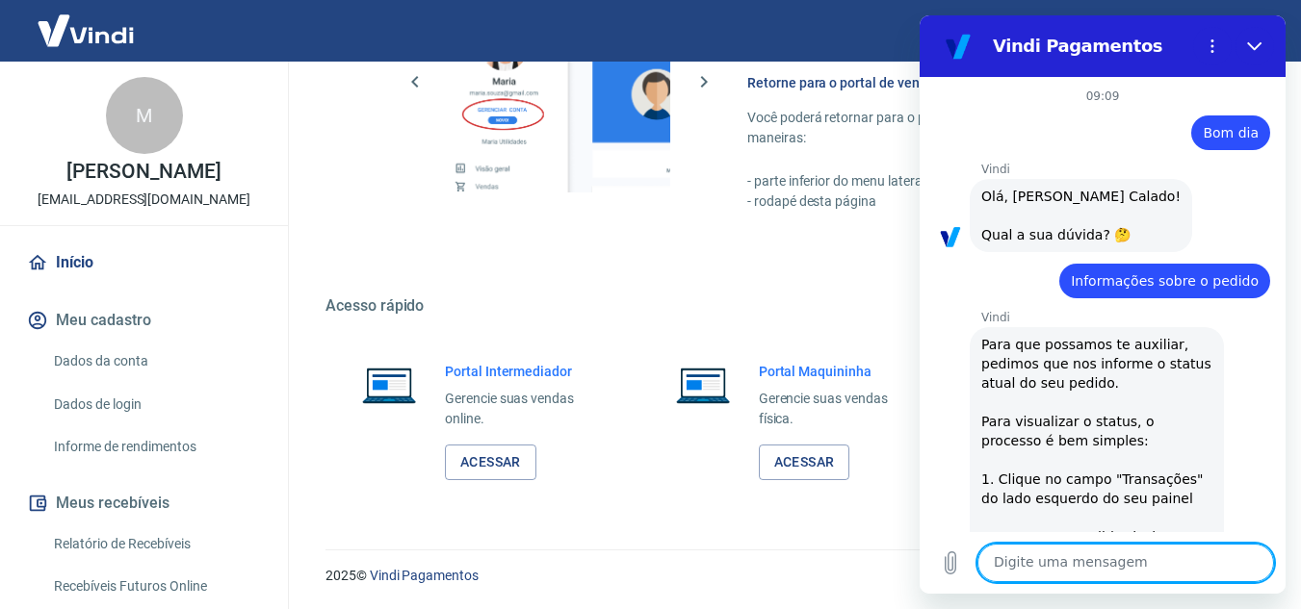
click at [1050, 555] on textarea at bounding box center [1125, 563] width 297 height 39
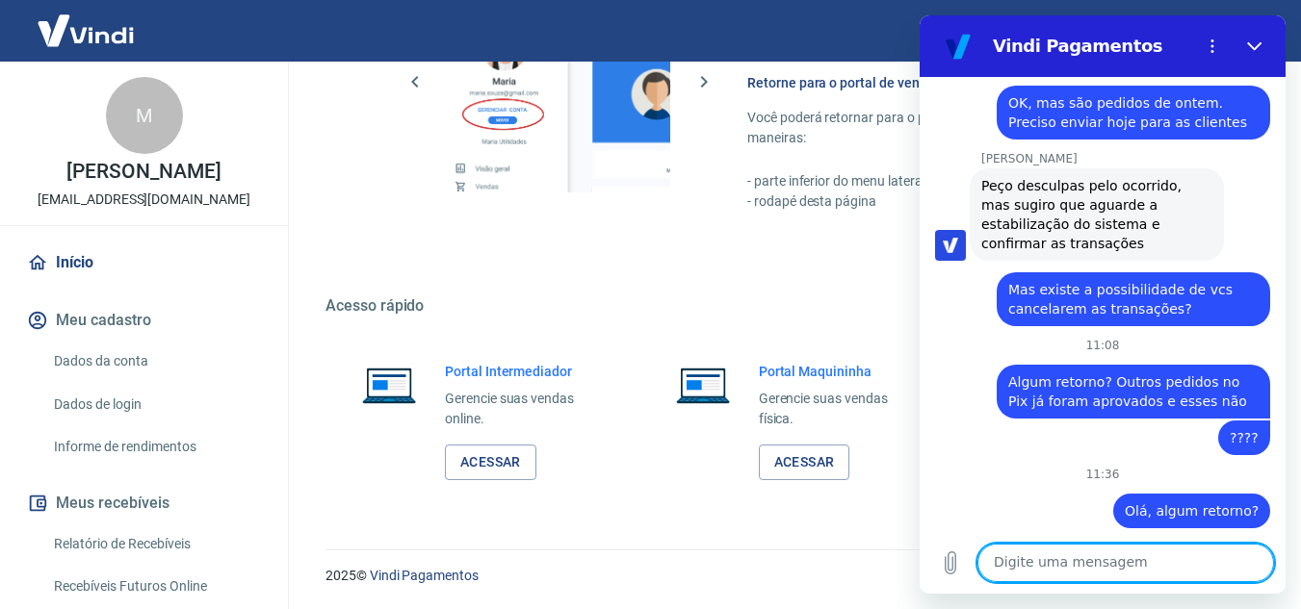
scroll to position [3833, 0]
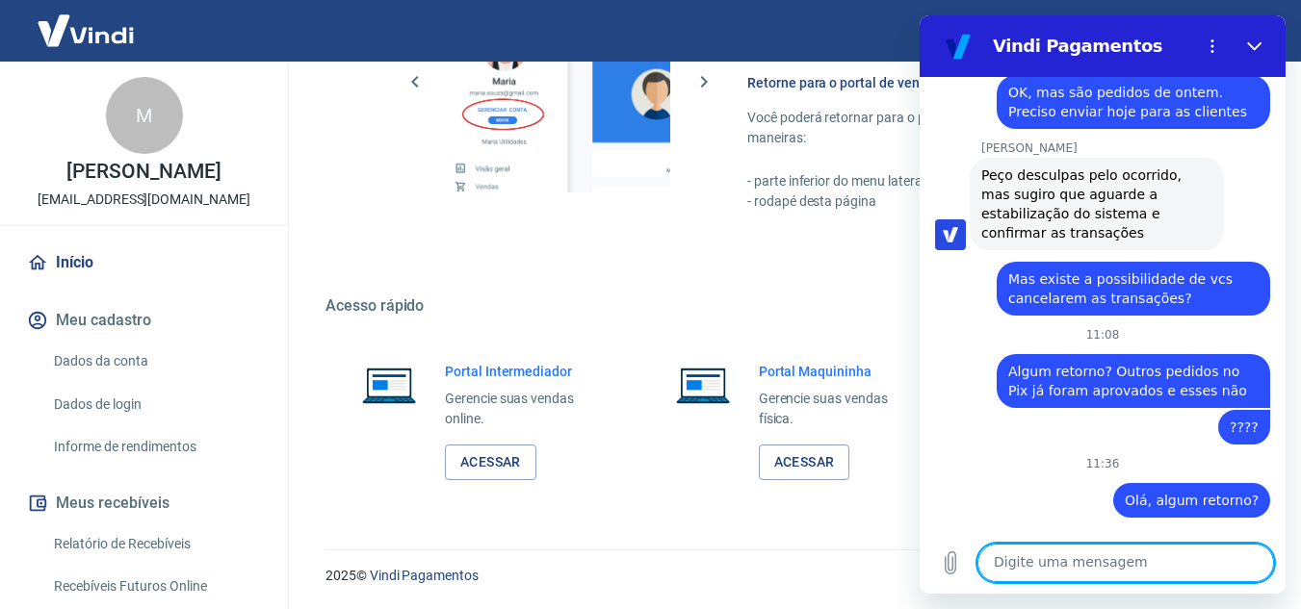
drag, startPoint x: 1279, startPoint y: 195, endPoint x: 2211, endPoint y: 568, distance: 1003.6
type textarea "????"
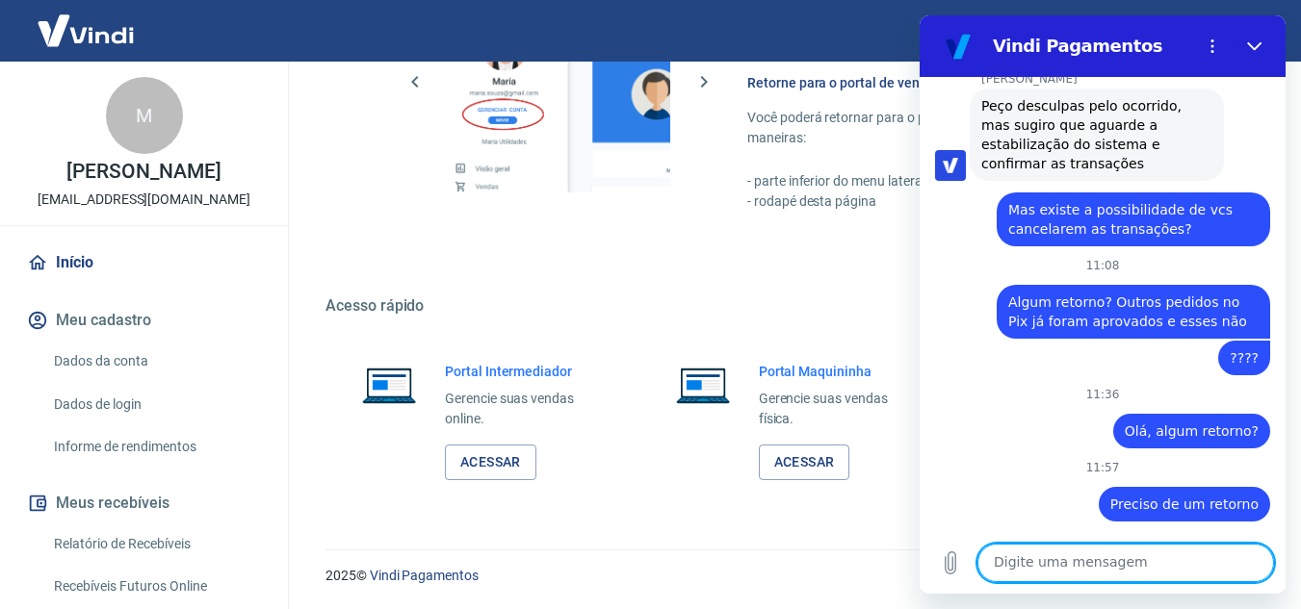
scroll to position [3907, 0]
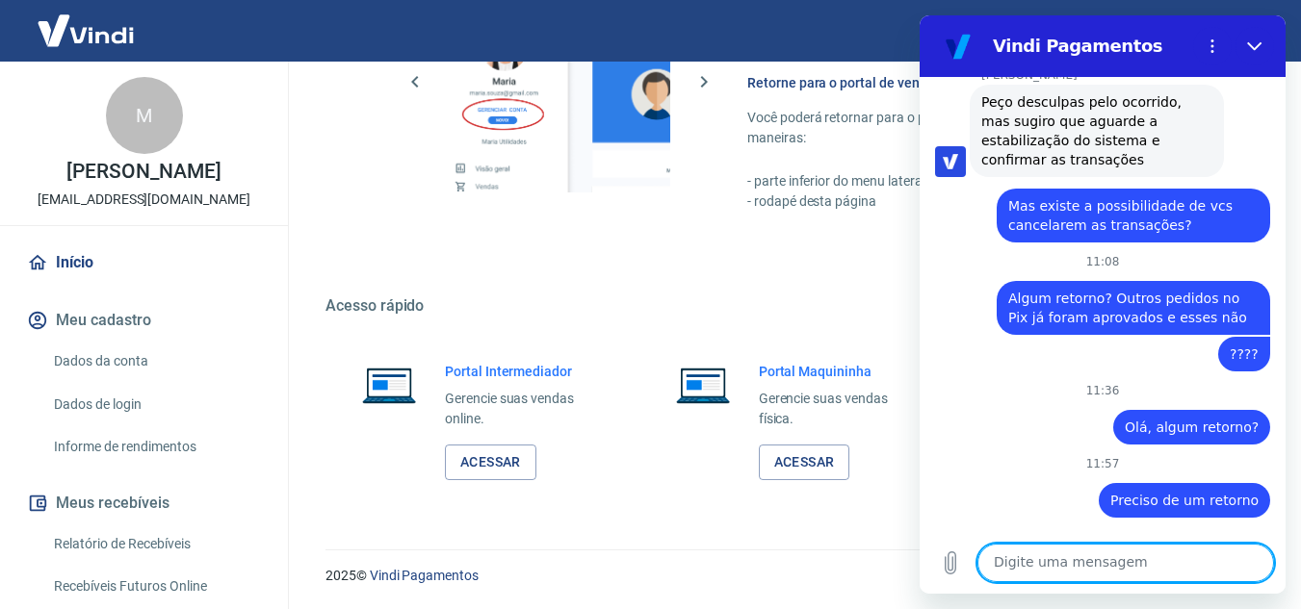
click at [1070, 563] on textarea at bounding box center [1125, 563] width 297 height 39
paste textarea "48200"
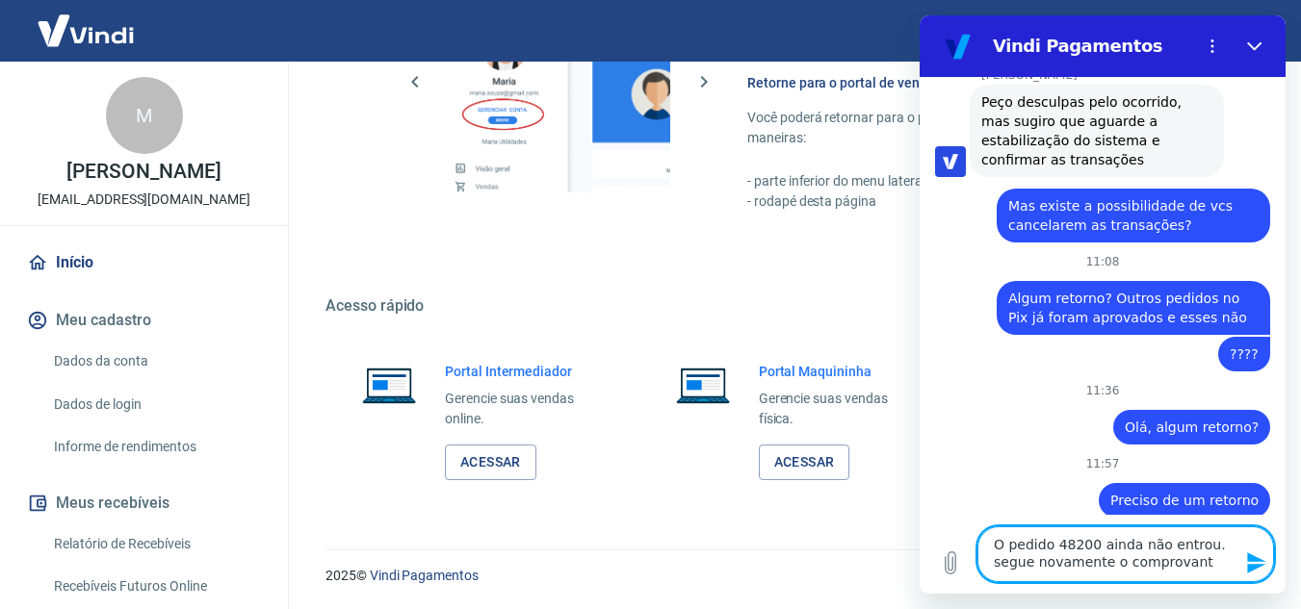
type textarea "O pedido 48200 ainda não entrou. segue novamente o comprovante"
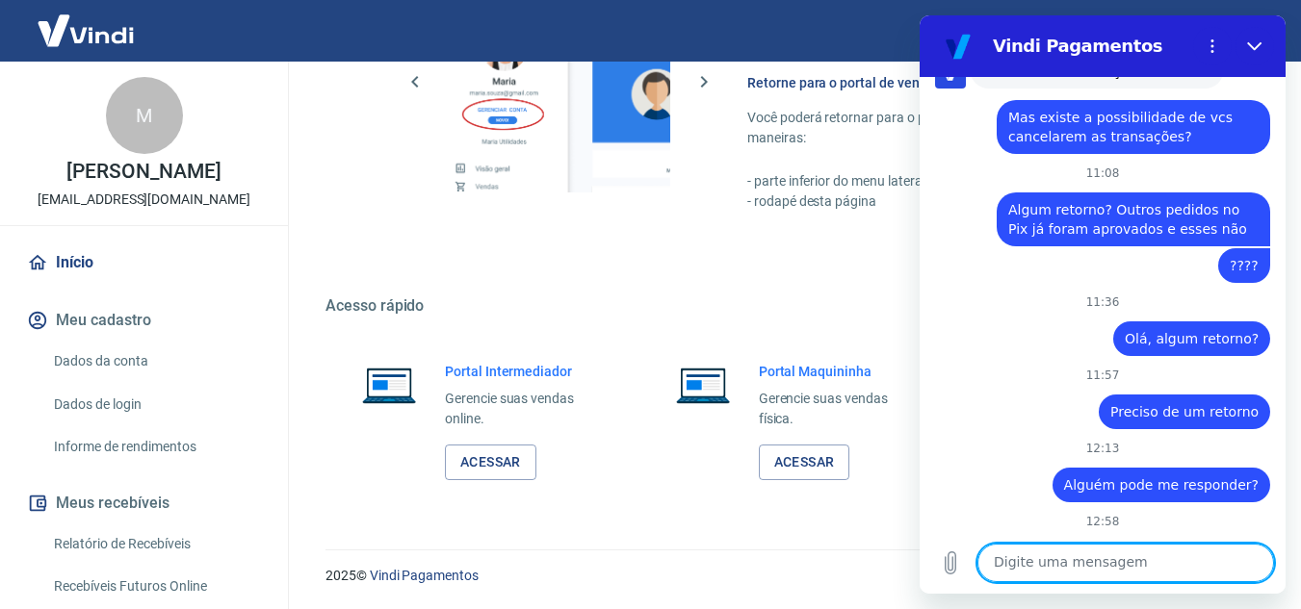
scroll to position [3999, 0]
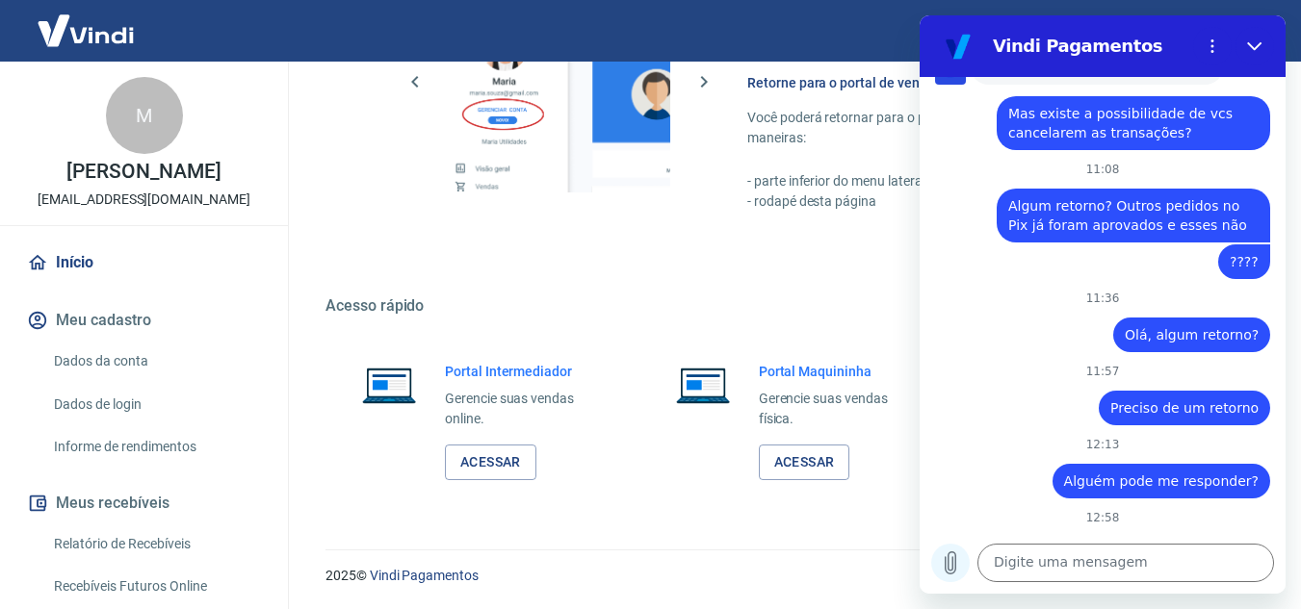
click at [955, 563] on icon "Carregar arquivo" at bounding box center [950, 564] width 11 height 22
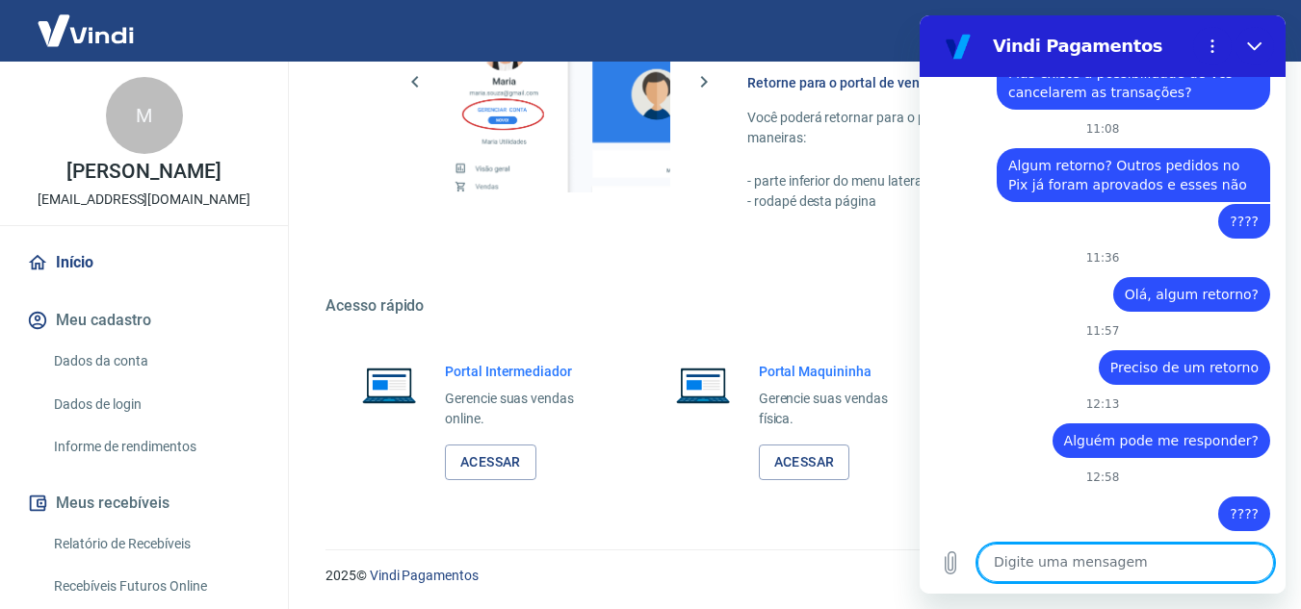
scroll to position [4043, 0]
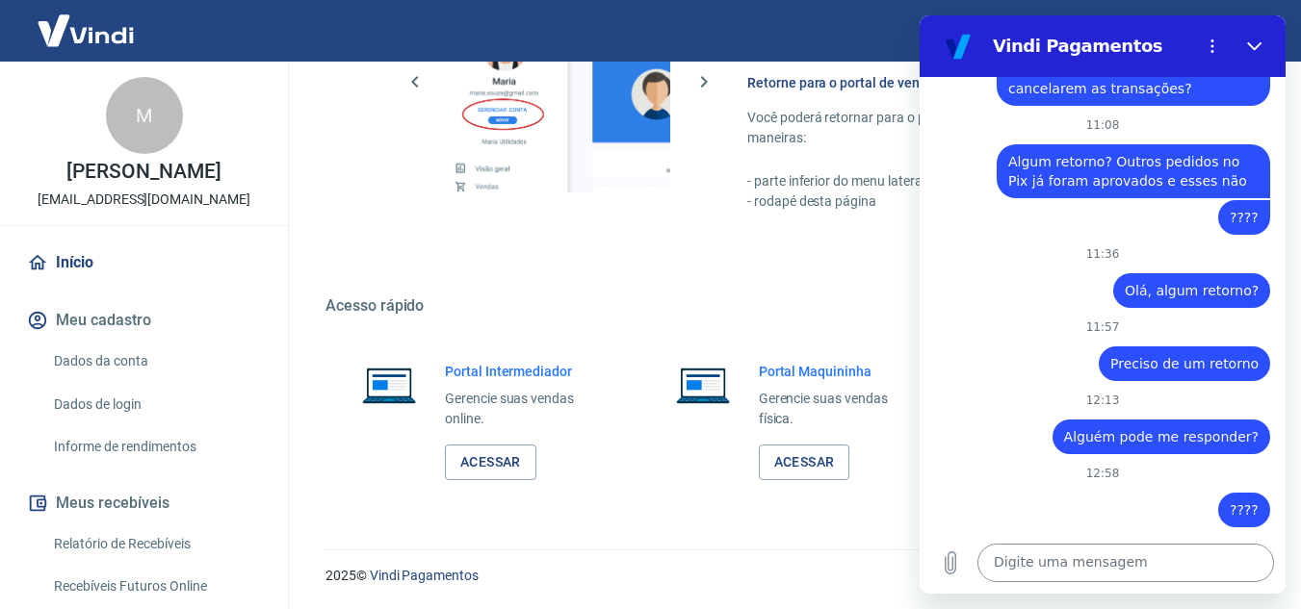
drag, startPoint x: 1119, startPoint y: 584, endPoint x: 1118, endPoint y: 558, distance: 26.0
click at [1118, 581] on div "Digite uma mensagem x" at bounding box center [1102, 563] width 366 height 62
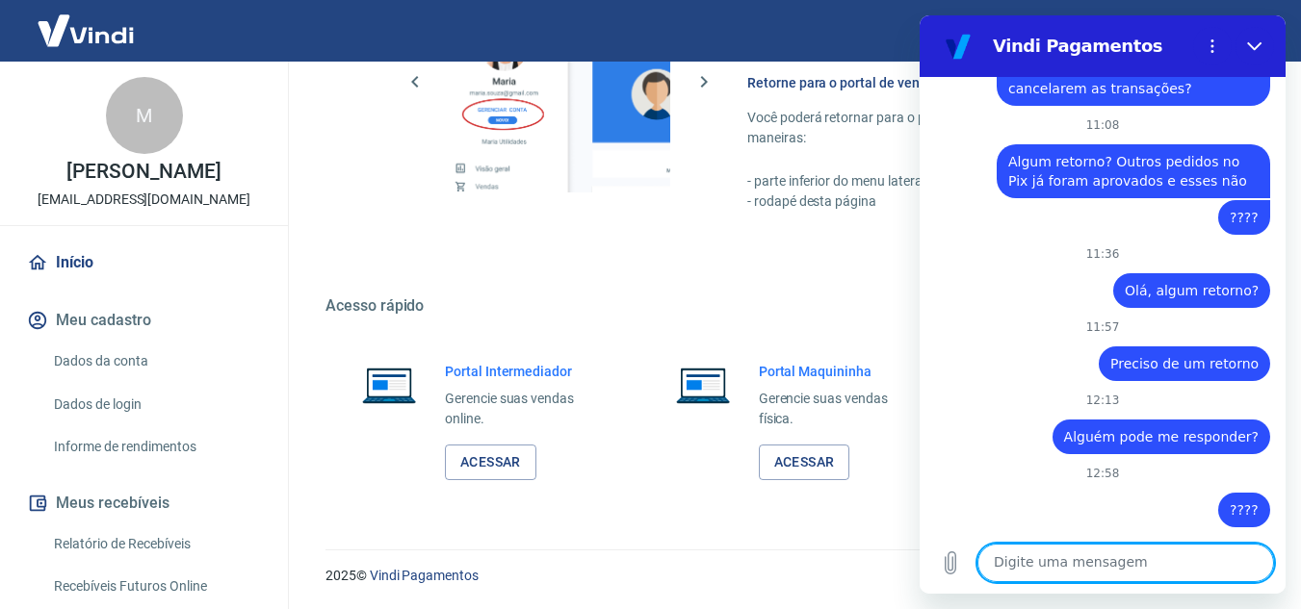
click at [1118, 558] on textarea at bounding box center [1125, 563] width 297 height 39
click at [1106, 569] on textarea "Cliente pagou onte 16h21" at bounding box center [1125, 563] width 297 height 39
click at [1175, 560] on textarea "Cliente pagou ontem 16h21" at bounding box center [1125, 563] width 297 height 39
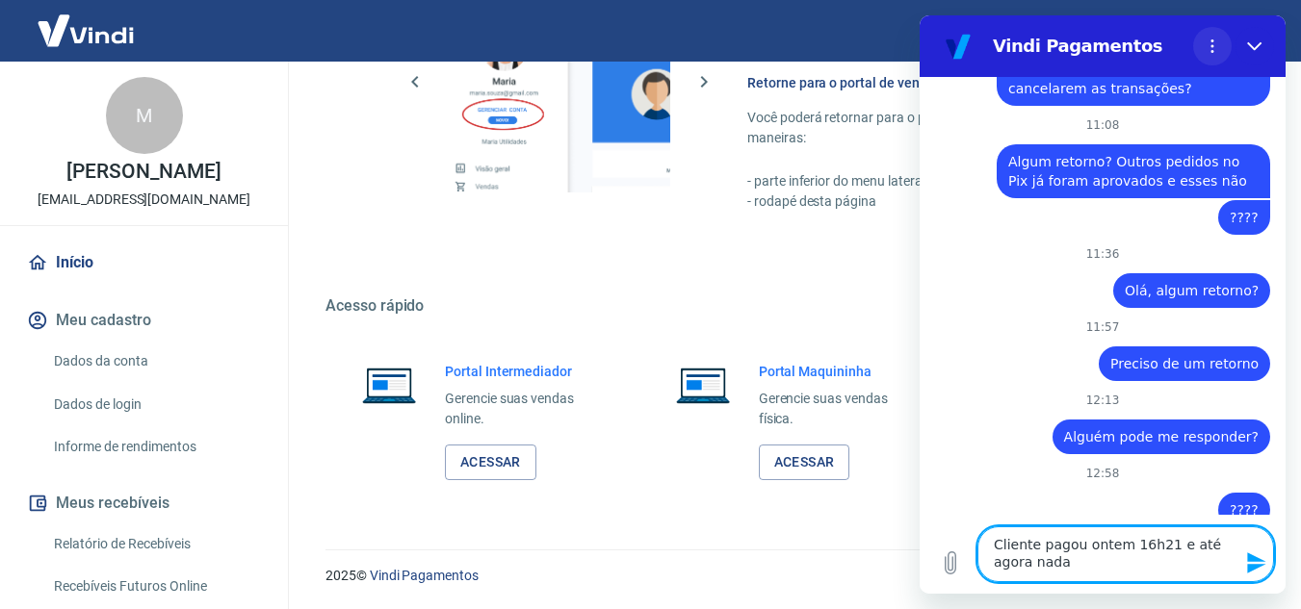
type textarea "Cliente pagou ontem 16h21 e até agora nada"
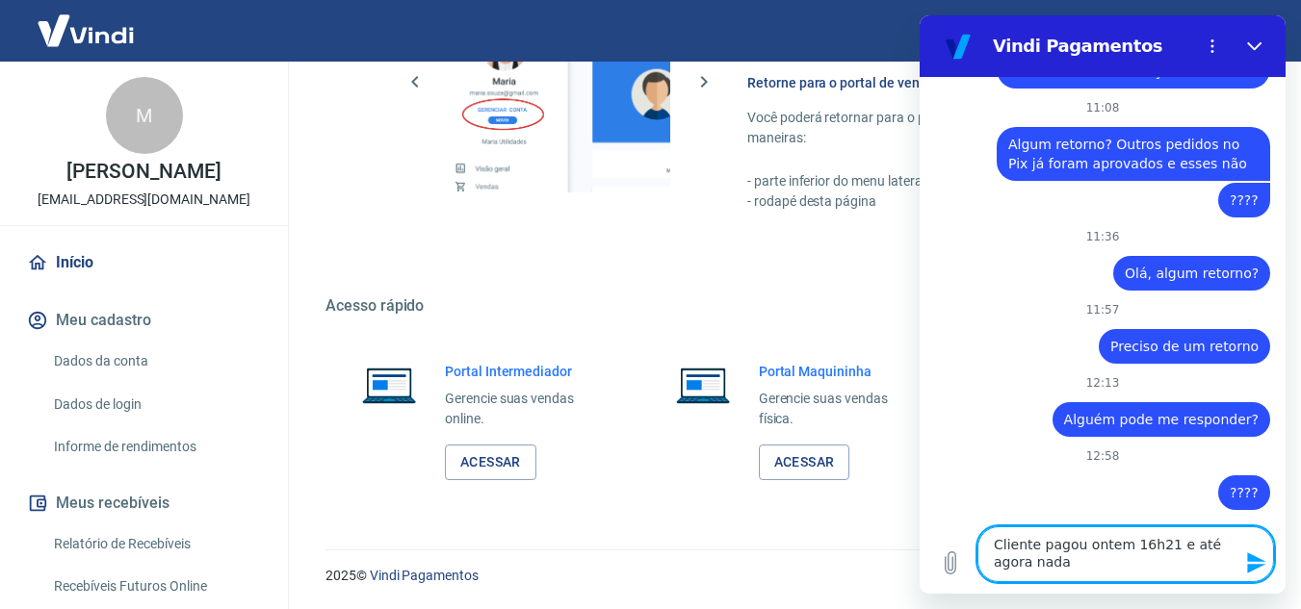
click at [1255, 563] on icon "Enviar mensagem" at bounding box center [1256, 563] width 23 height 23
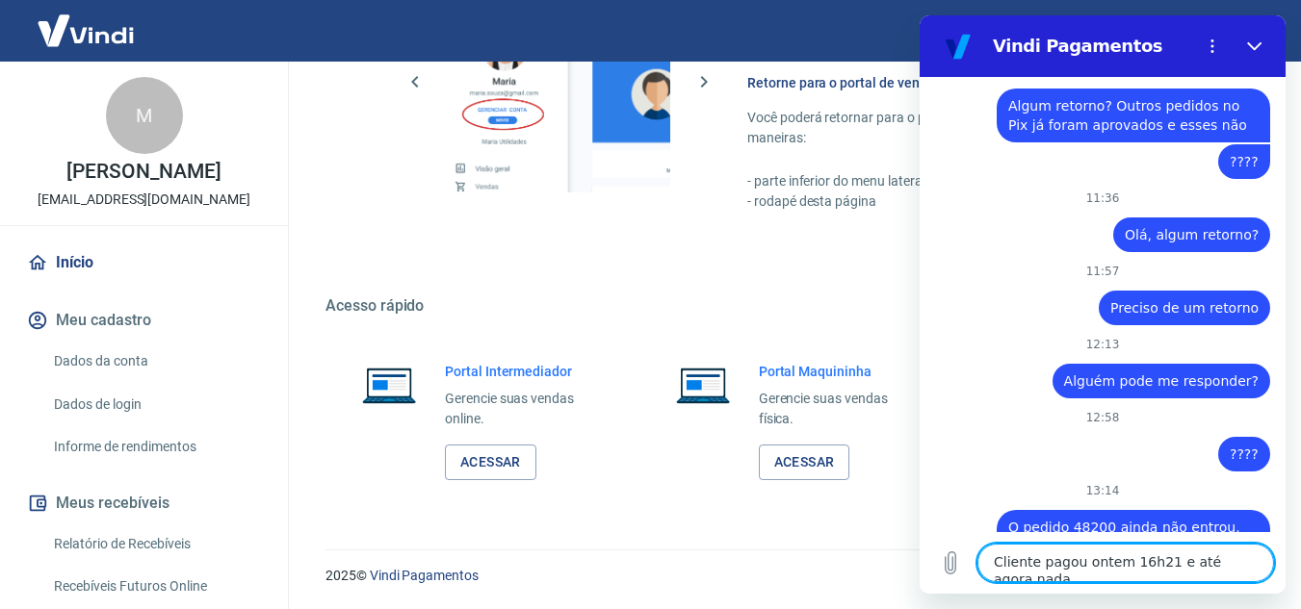
scroll to position [4103, 0]
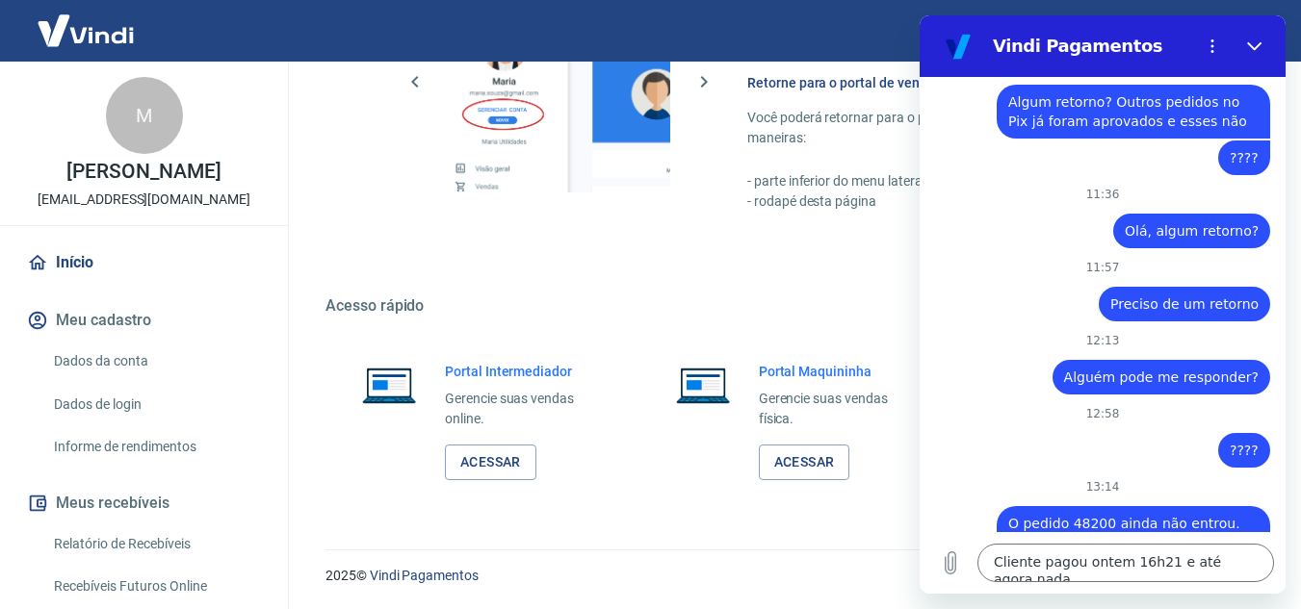
click at [1180, 570] on link "1755777502454.pdf" at bounding box center [1185, 577] width 131 height 15
click at [1248, 48] on icon "Fechar" at bounding box center [1254, 46] width 15 height 15
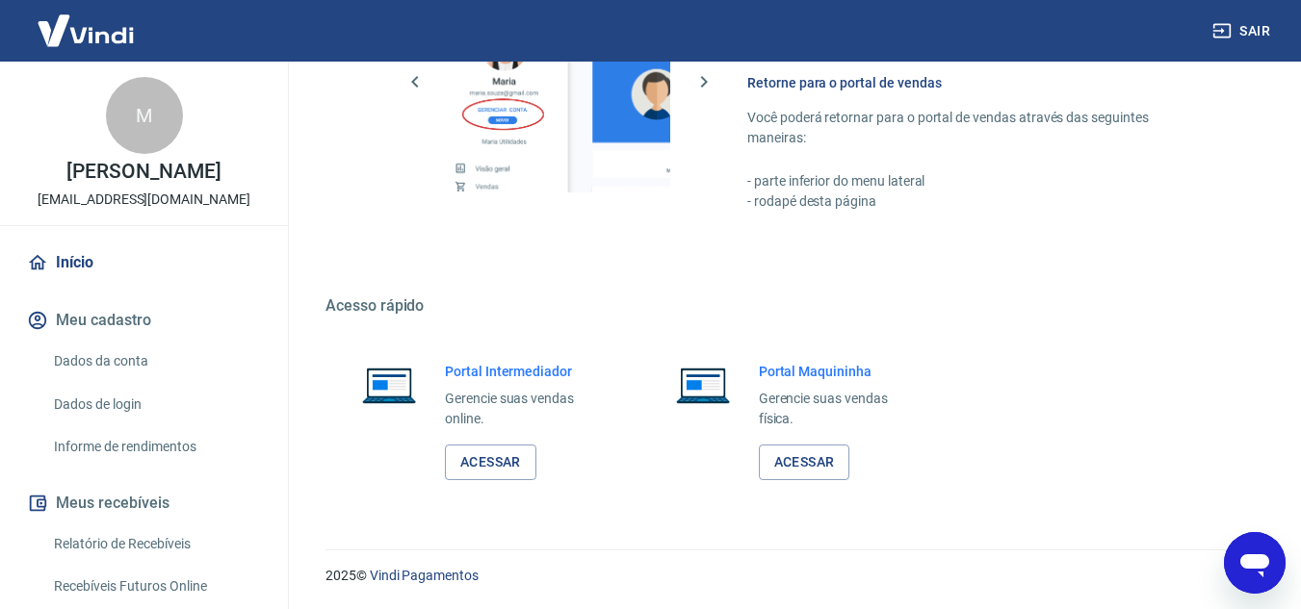
click at [1272, 559] on div "Abrir janela de mensagens" at bounding box center [1255, 563] width 58 height 58
